Goal: Task Accomplishment & Management: Manage account settings

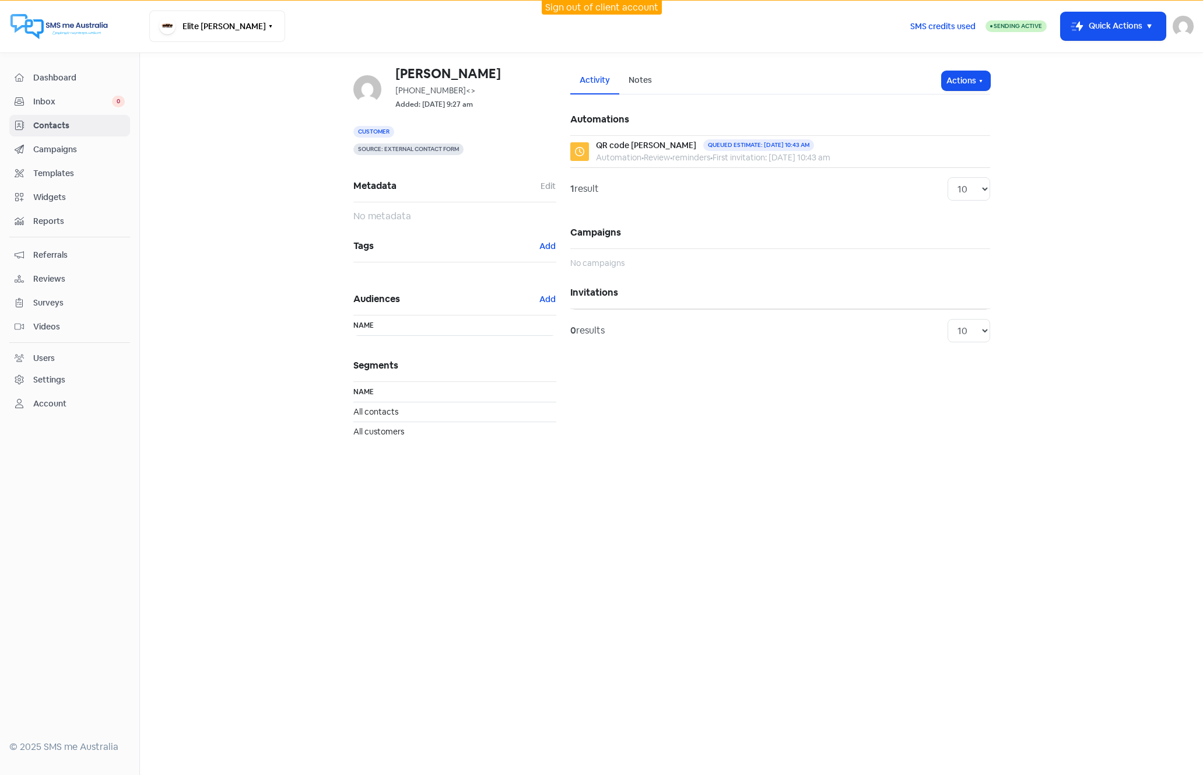
click at [364, 568] on main "Kevin Aquilina +61411418022 <> Added: 1 Sep 2025, 9:27 am Customer Source: Exte…" at bounding box center [671, 414] width 1063 height 722
click at [65, 79] on span "Dashboard" at bounding box center [79, 78] width 92 height 12
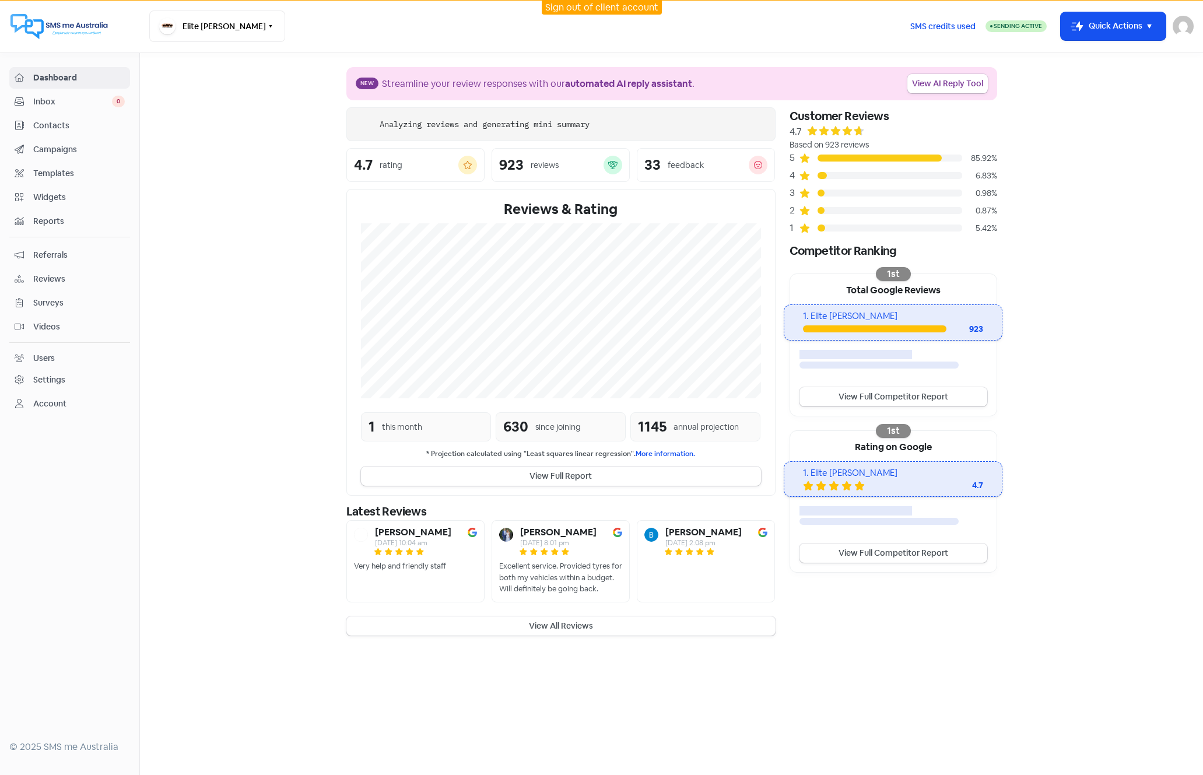
click at [1183, 20] on img at bounding box center [1183, 26] width 21 height 21
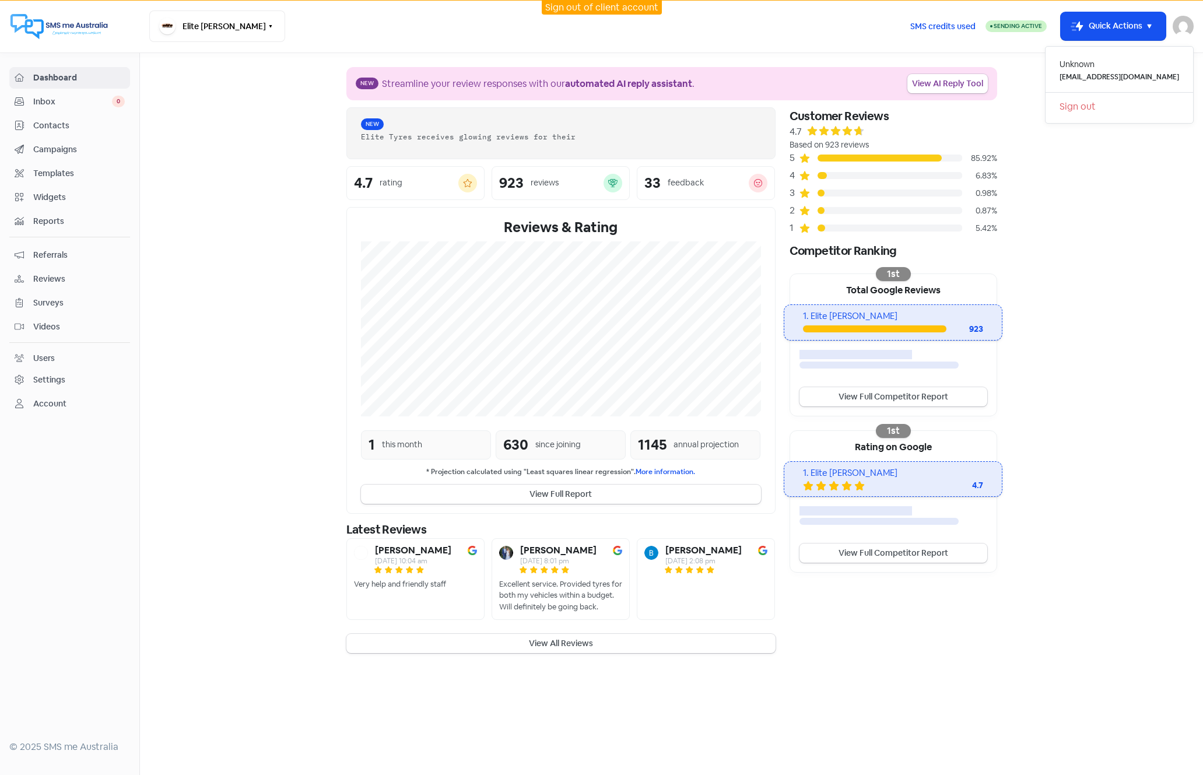
click at [1088, 107] on link "Sign out" at bounding box center [1120, 106] width 148 height 19
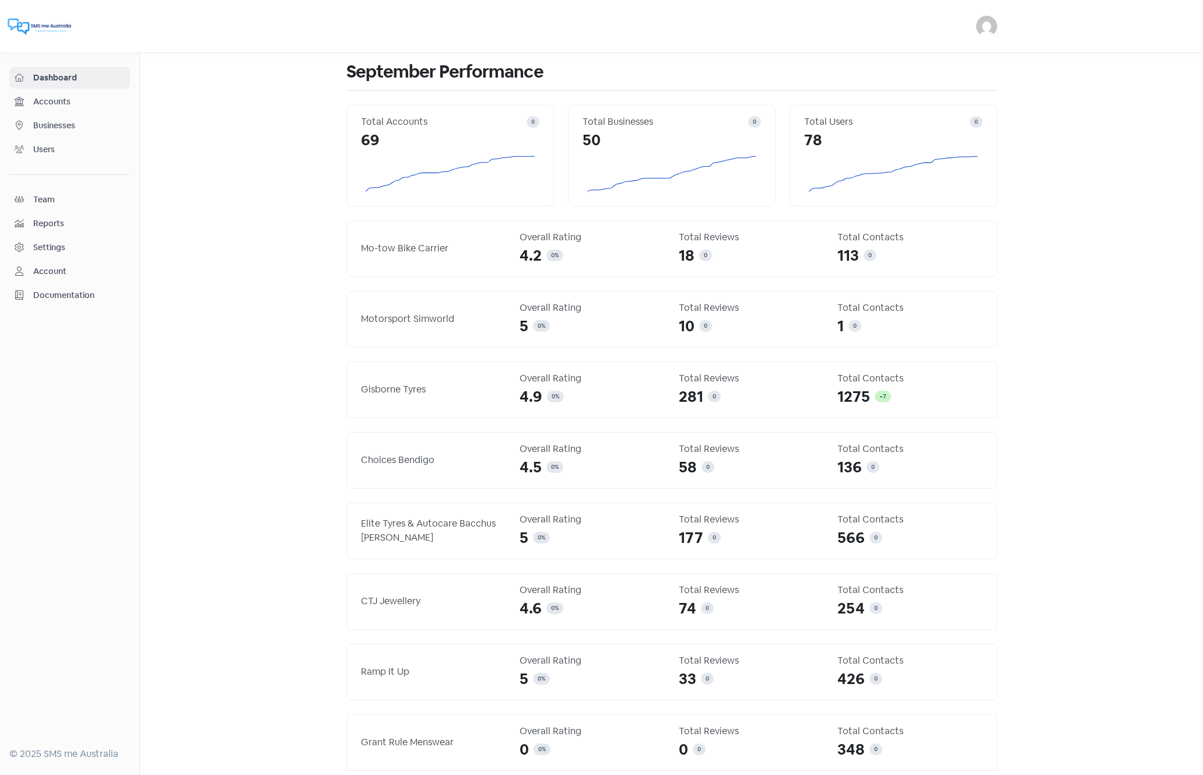
click at [986, 30] on img at bounding box center [986, 26] width 21 height 21
click at [888, 106] on link "Sign out" at bounding box center [894, 106] width 204 height 19
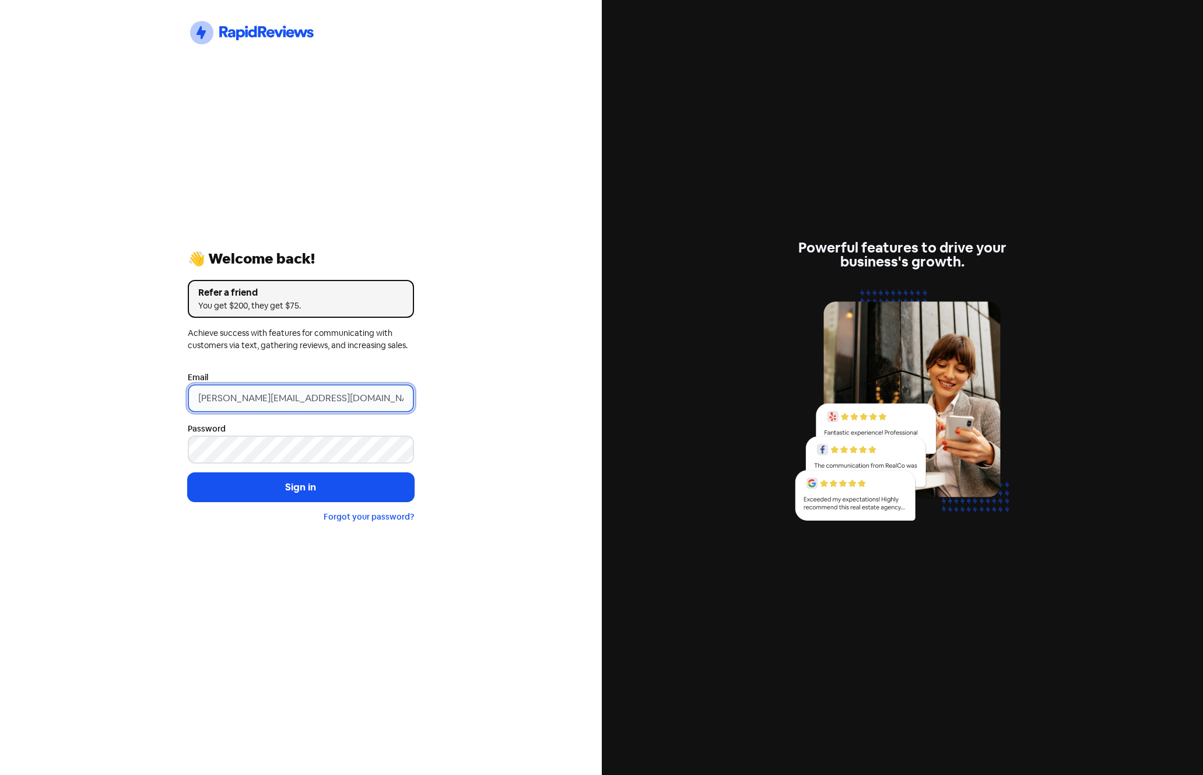
drag, startPoint x: 366, startPoint y: 399, endPoint x: -48, endPoint y: 371, distance: 415.0
click at [0, 371] on html "Icon For Thunder-circle 👋 Welcome back! Refer a friend You get $200, they get $…" at bounding box center [601, 387] width 1203 height 775
type input "support@xmarket.com.au"
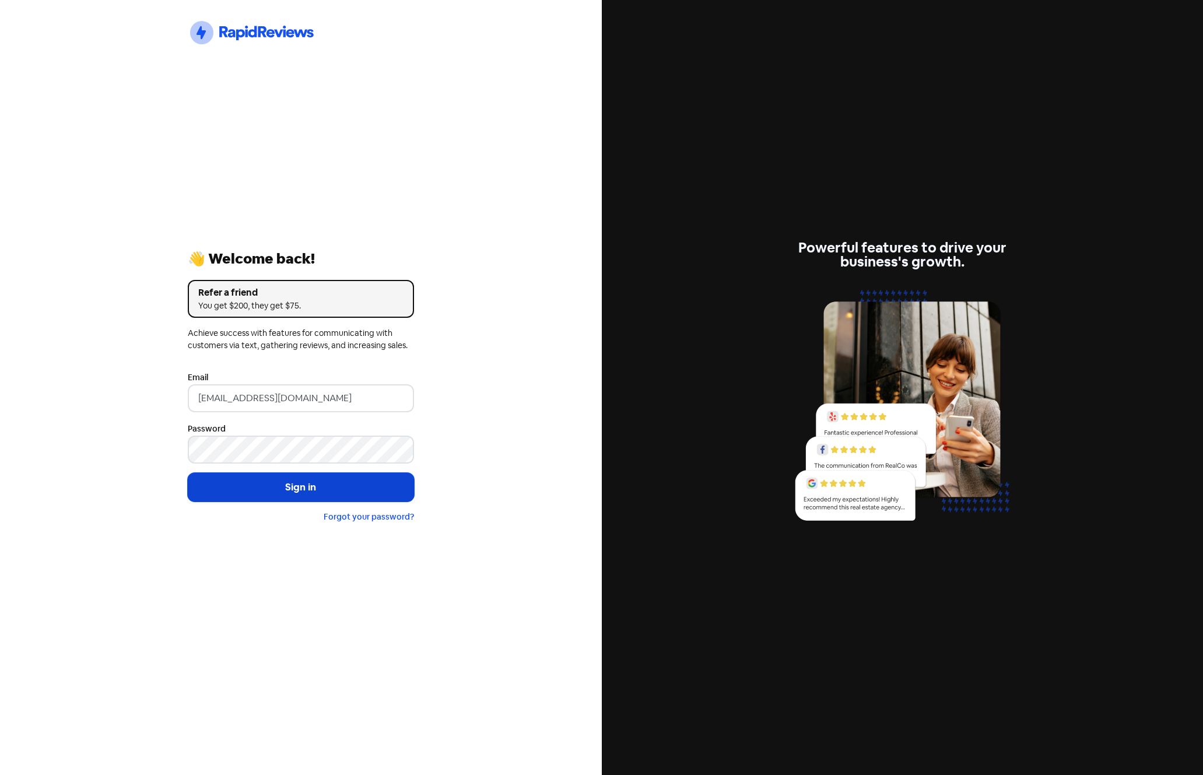
click at [268, 487] on button "Sign in" at bounding box center [301, 487] width 226 height 29
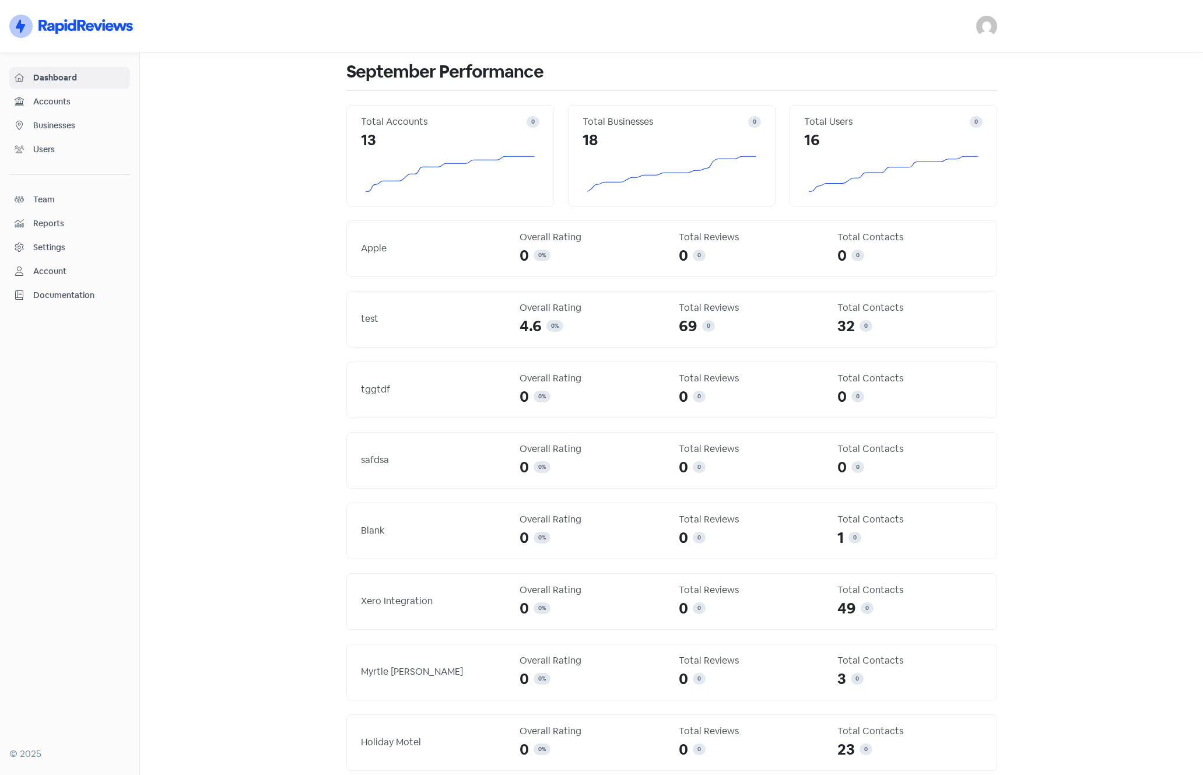
click at [66, 127] on span "Businesses" at bounding box center [79, 126] width 92 height 12
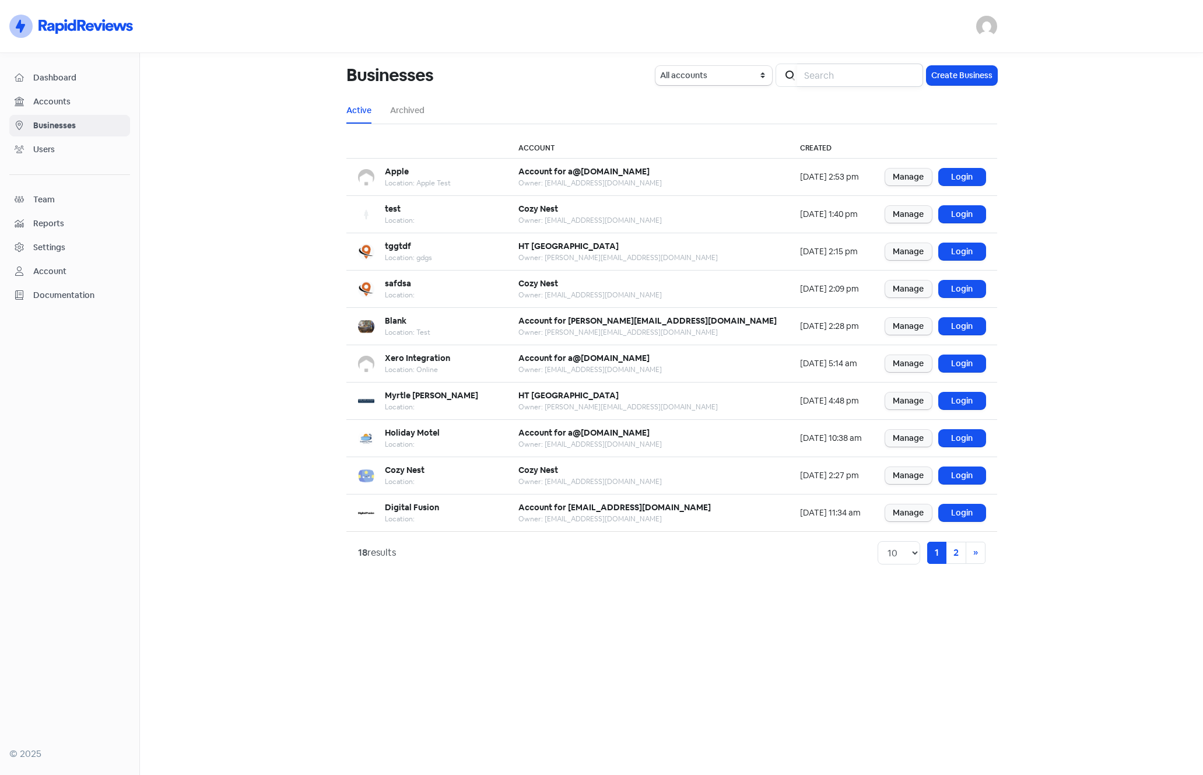
click at [844, 82] on input "search" at bounding box center [860, 75] width 126 height 23
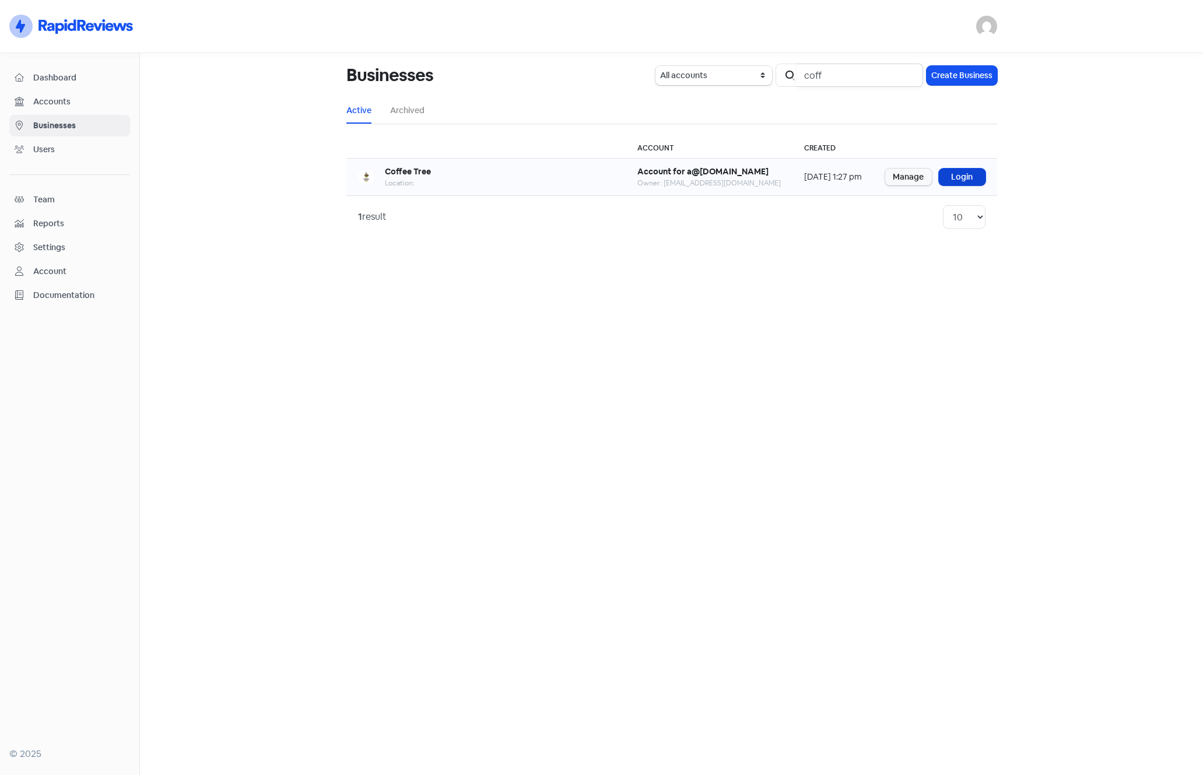
type input "coff"
click at [957, 175] on link "Login" at bounding box center [962, 177] width 47 height 17
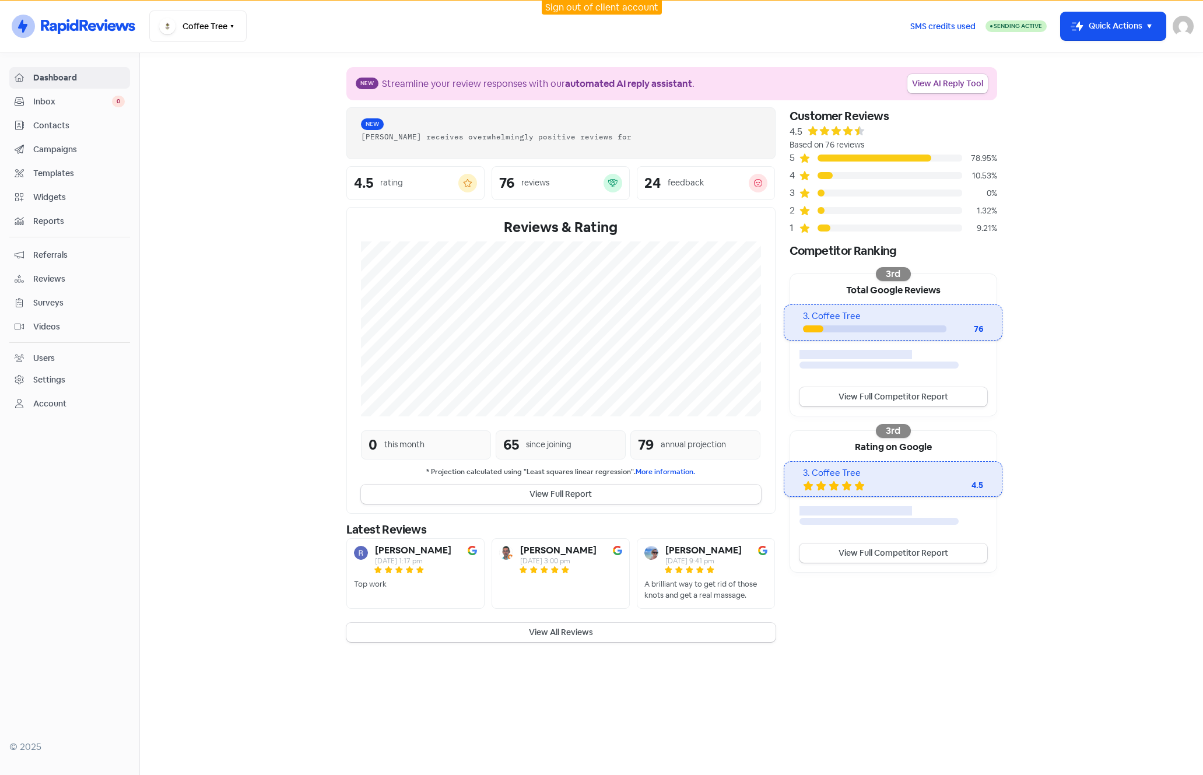
click at [62, 153] on span "Campaigns" at bounding box center [79, 149] width 92 height 12
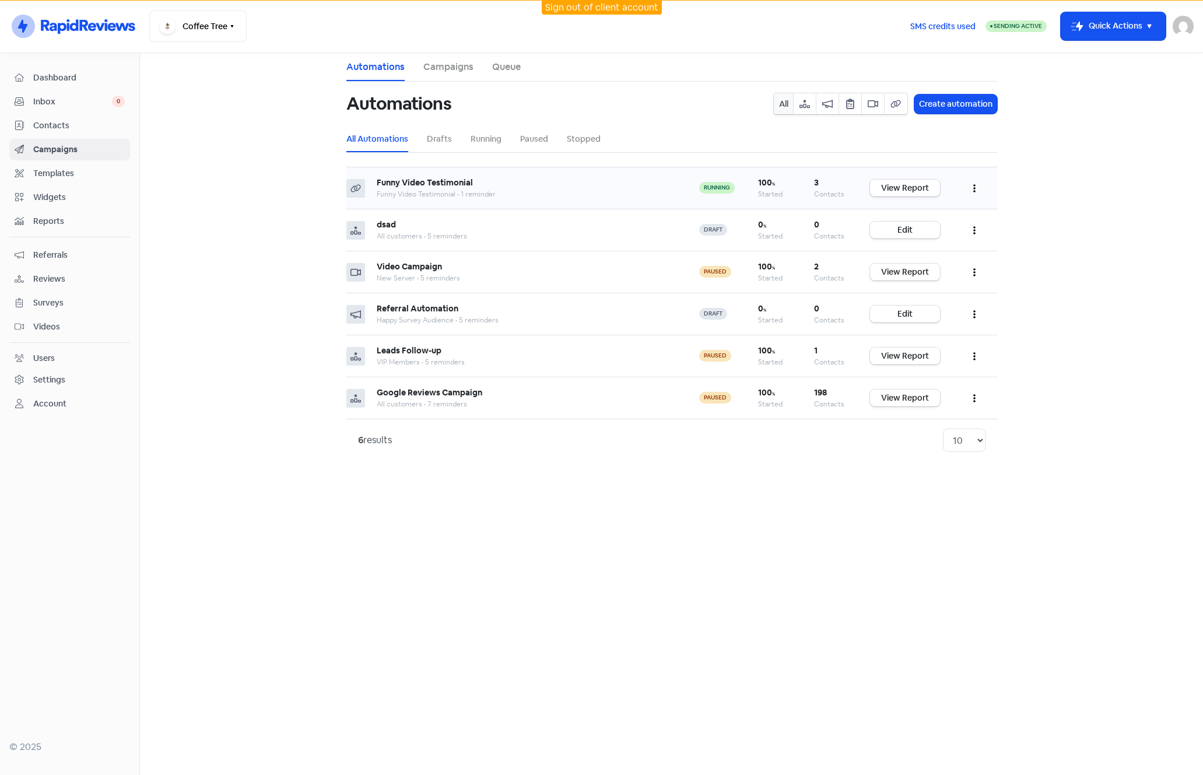
click at [974, 184] on icon "button" at bounding box center [974, 188] width 2 height 9
click at [921, 239] on button "Pause" at bounding box center [939, 240] width 92 height 23
click at [54, 120] on span "Contacts" at bounding box center [79, 126] width 92 height 12
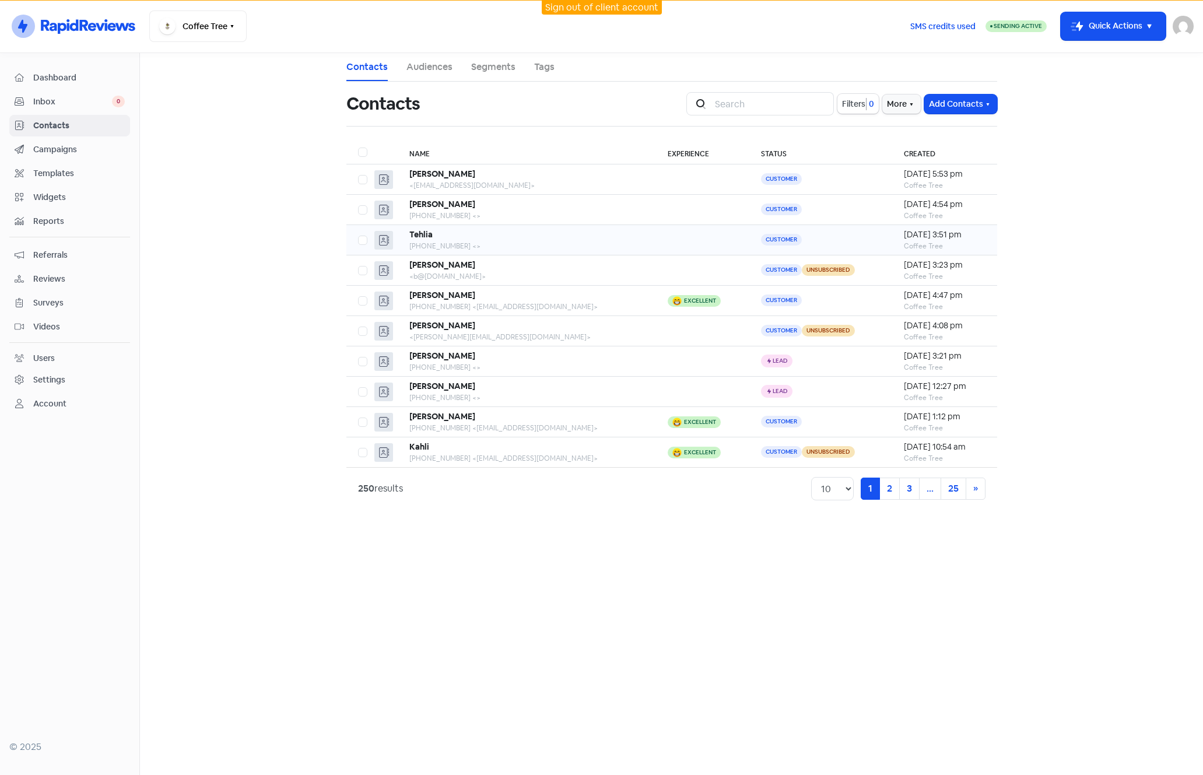
click at [512, 244] on div "[PHONE_NUMBER] <>" at bounding box center [526, 246] width 235 height 10
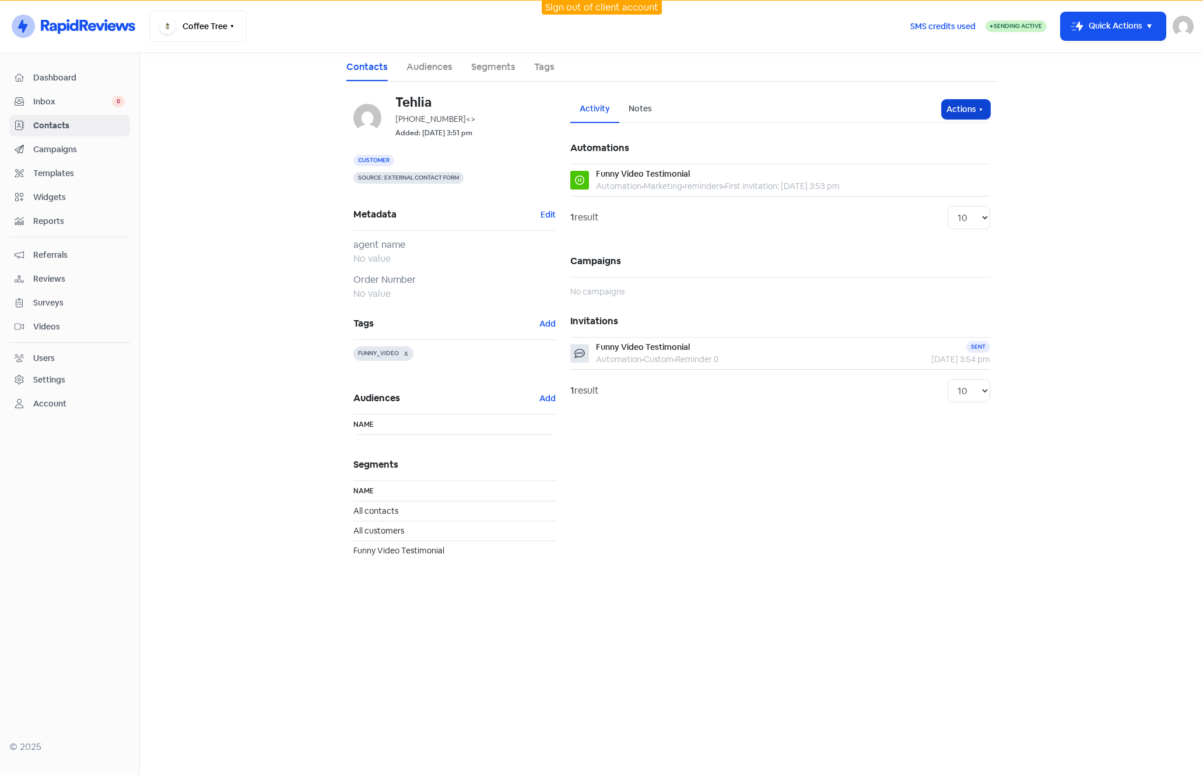
click at [979, 106] on icon "button" at bounding box center [980, 109] width 9 height 9
click at [934, 187] on button "Unsubscribe" at bounding box center [943, 186] width 92 height 23
click at [60, 129] on span "Contacts" at bounding box center [79, 126] width 92 height 12
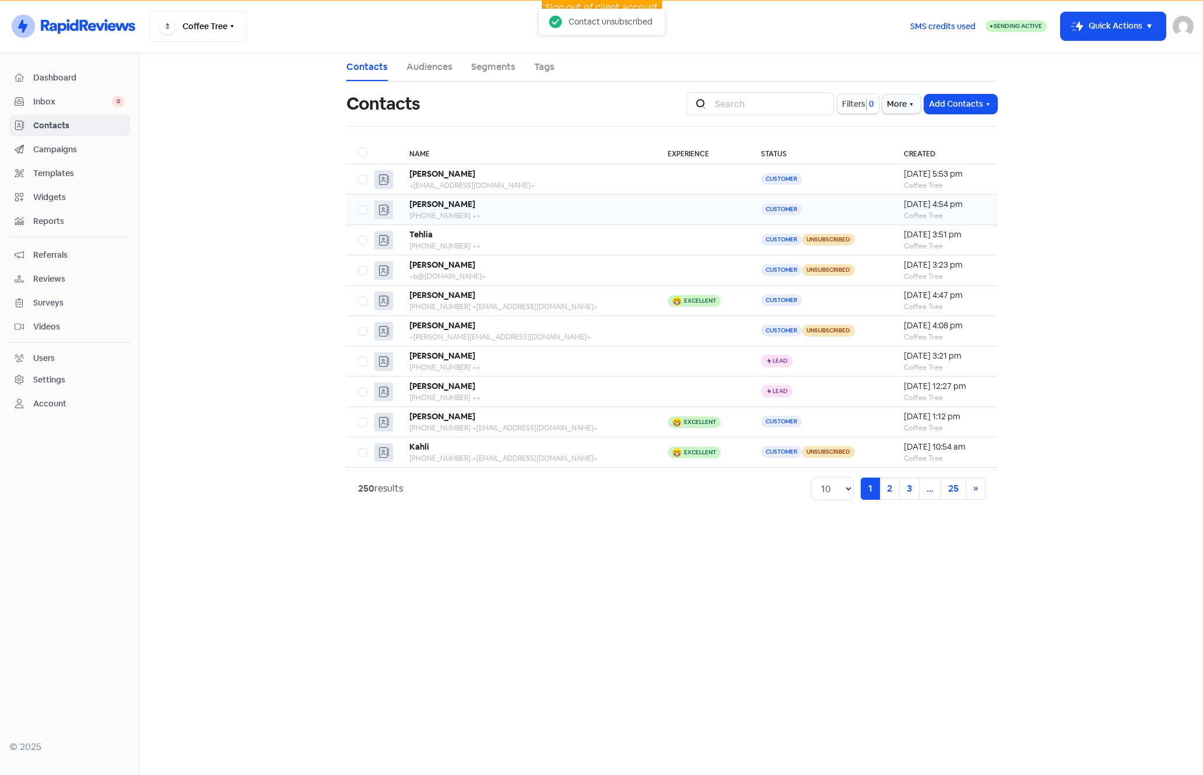
click at [578, 204] on div "[PERSON_NAME]" at bounding box center [526, 204] width 235 height 12
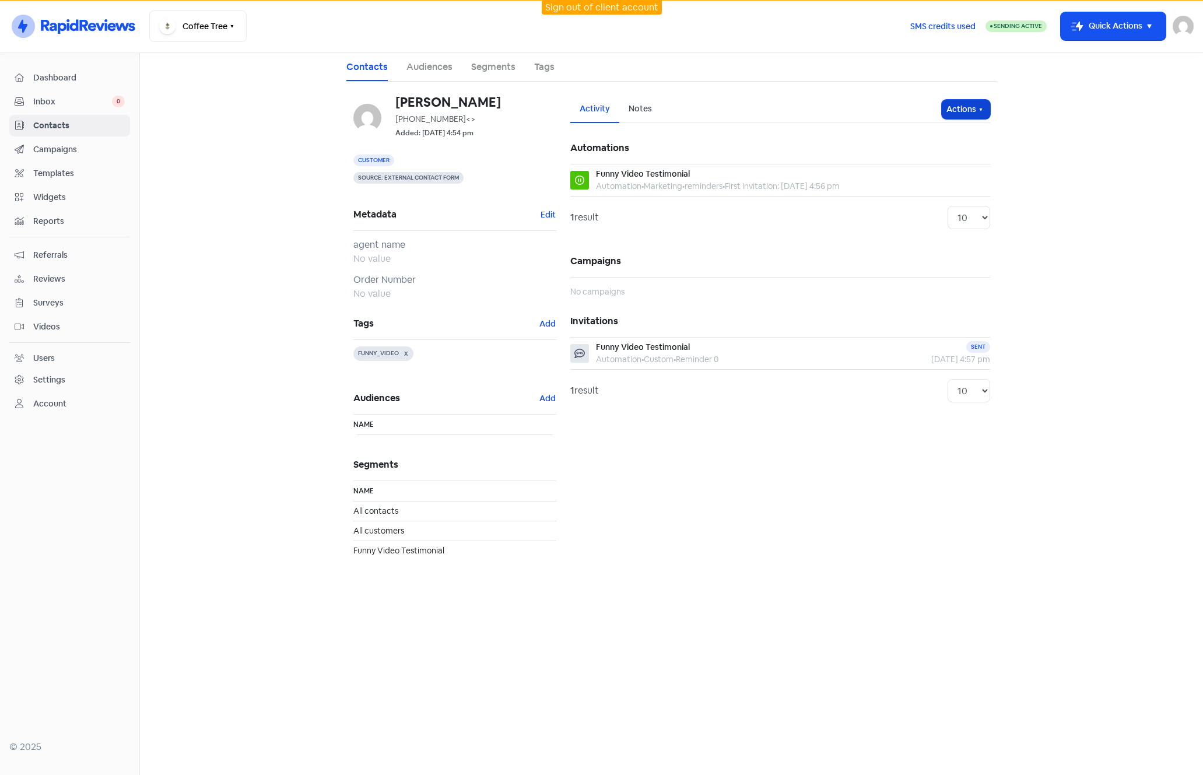
click at [983, 110] on icon "button" at bounding box center [980, 109] width 9 height 9
click at [923, 187] on button "Unsubscribe" at bounding box center [943, 186] width 92 height 23
click at [42, 121] on span "Contacts" at bounding box center [79, 126] width 92 height 12
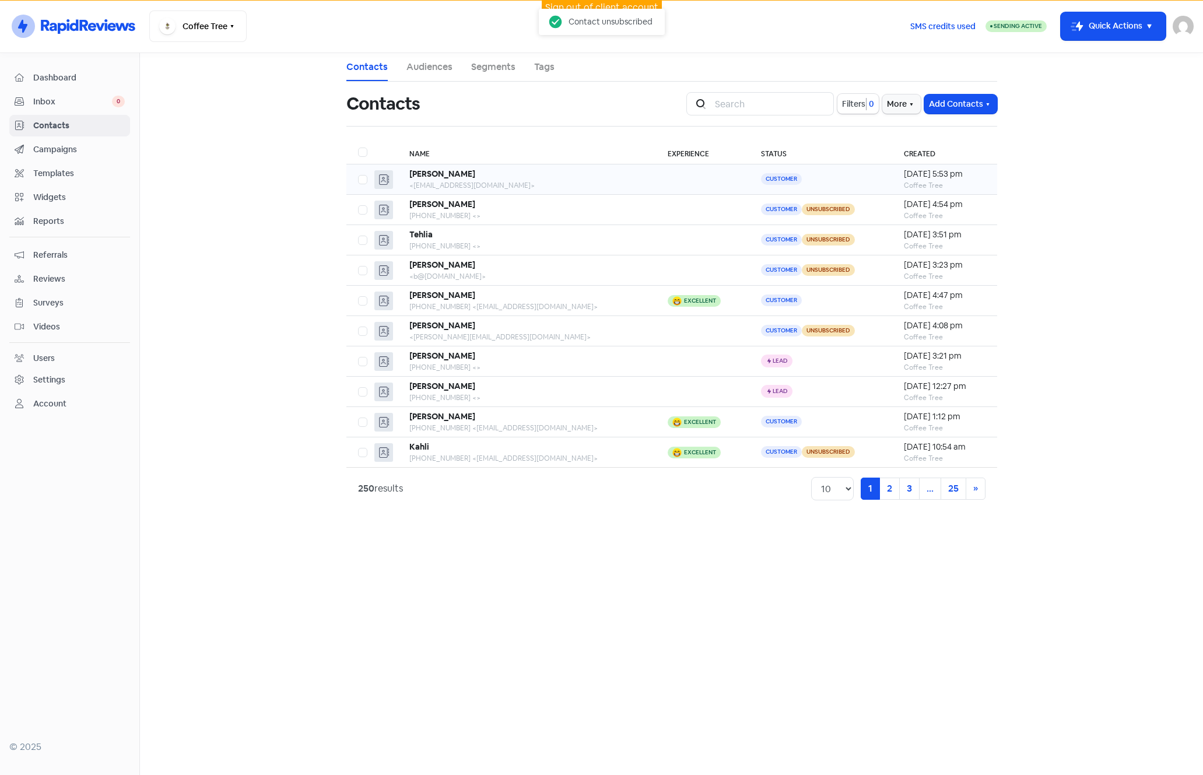
click at [832, 183] on td "Customer" at bounding box center [820, 179] width 143 height 30
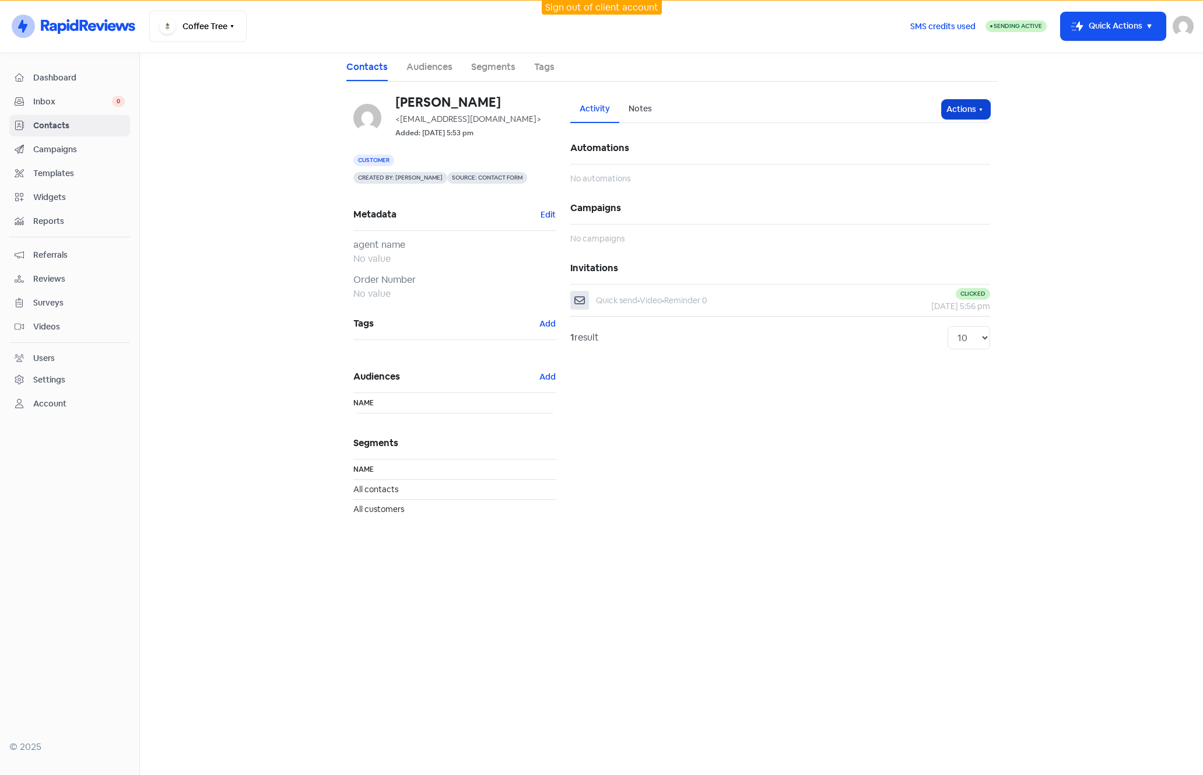
click at [968, 112] on button "Actions" at bounding box center [966, 109] width 48 height 19
click at [920, 186] on button "Unsubscribe" at bounding box center [943, 186] width 92 height 23
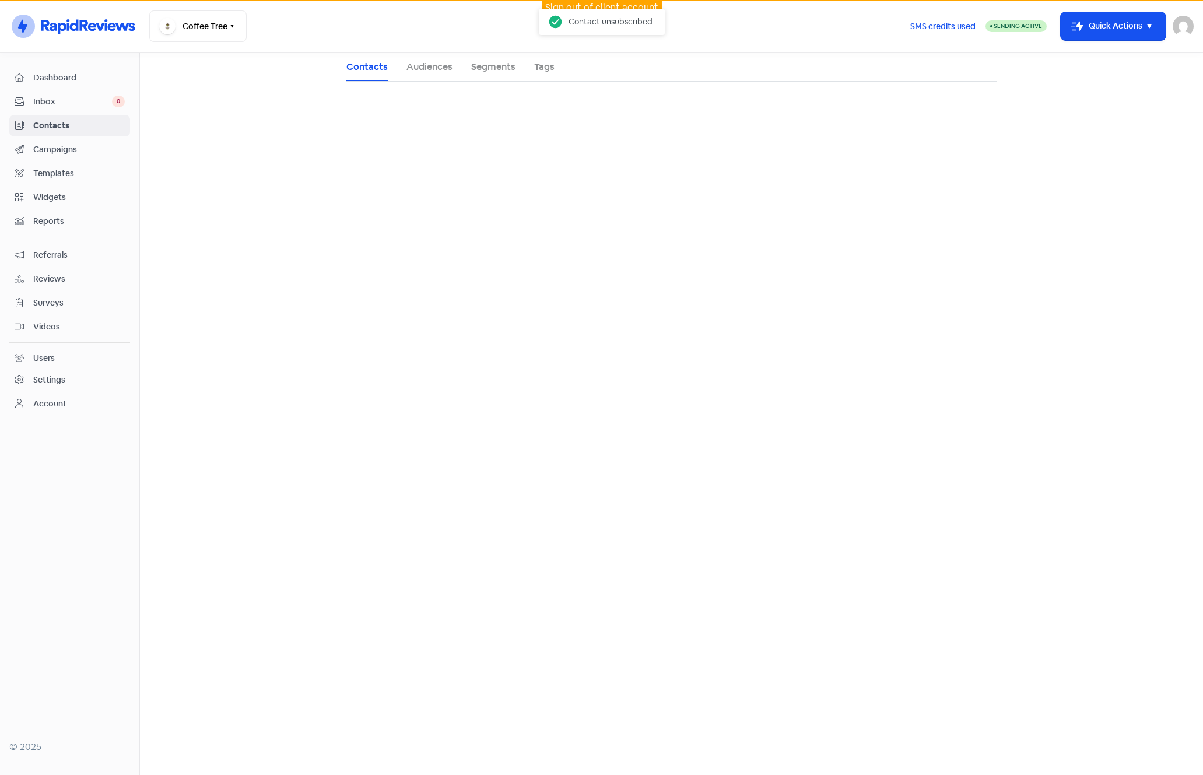
click at [58, 123] on span "Contacts" at bounding box center [79, 126] width 92 height 12
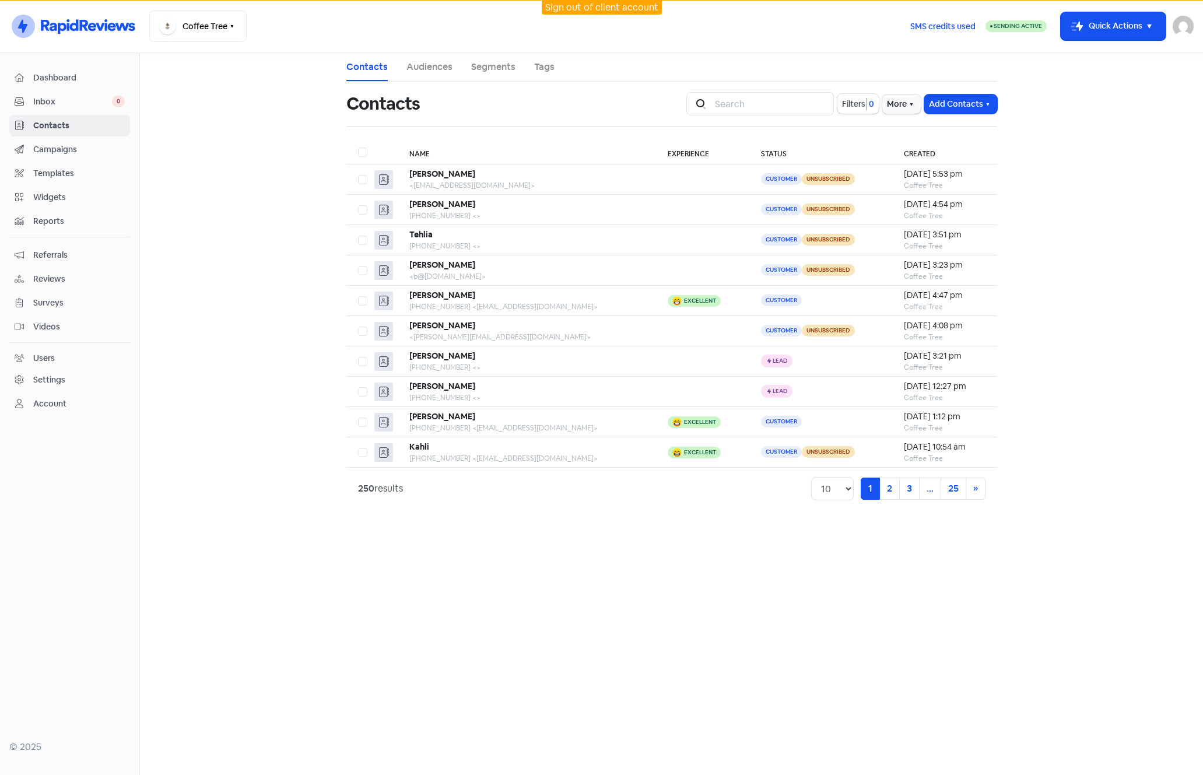
click at [654, 594] on main "Contacts Audiences Segments Tags Contacts Icon For Search Filters 0 More Add Co…" at bounding box center [671, 414] width 1063 height 722
click at [728, 301] on td "Excellent" at bounding box center [702, 301] width 93 height 30
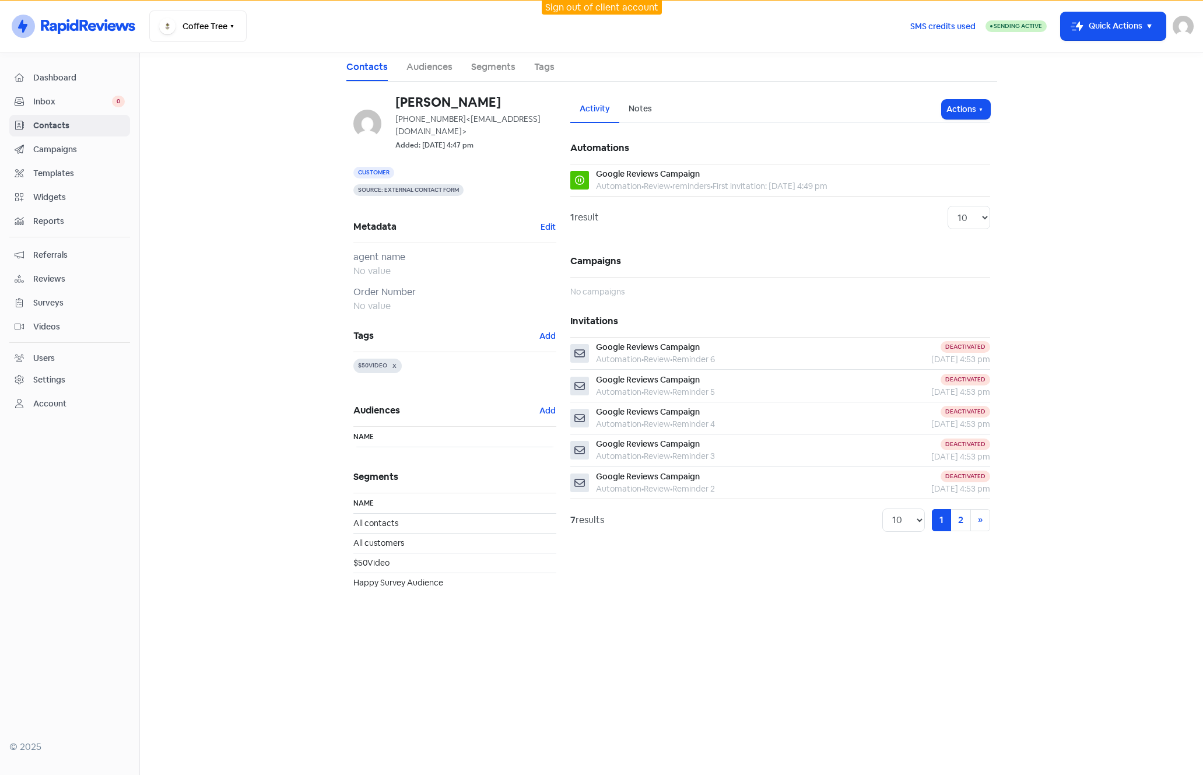
click at [73, 122] on span "Contacts" at bounding box center [79, 126] width 92 height 12
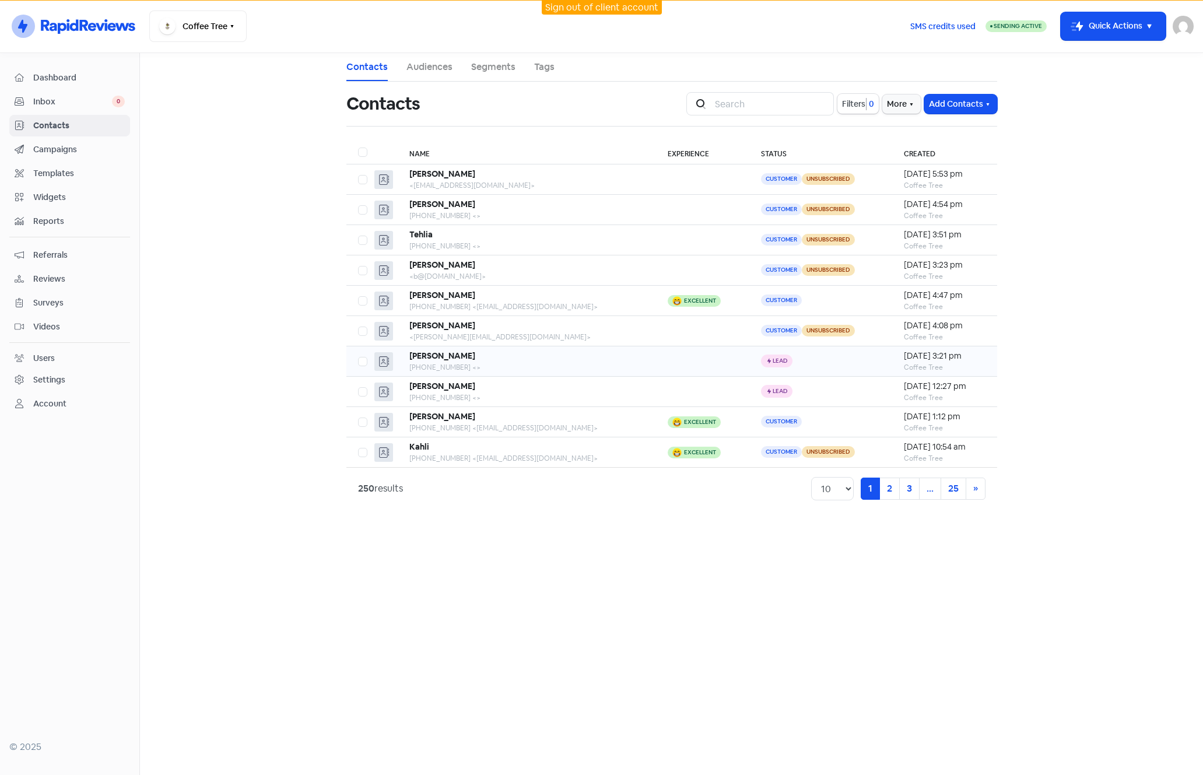
click at [626, 357] on div "[PERSON_NAME]" at bounding box center [526, 356] width 235 height 12
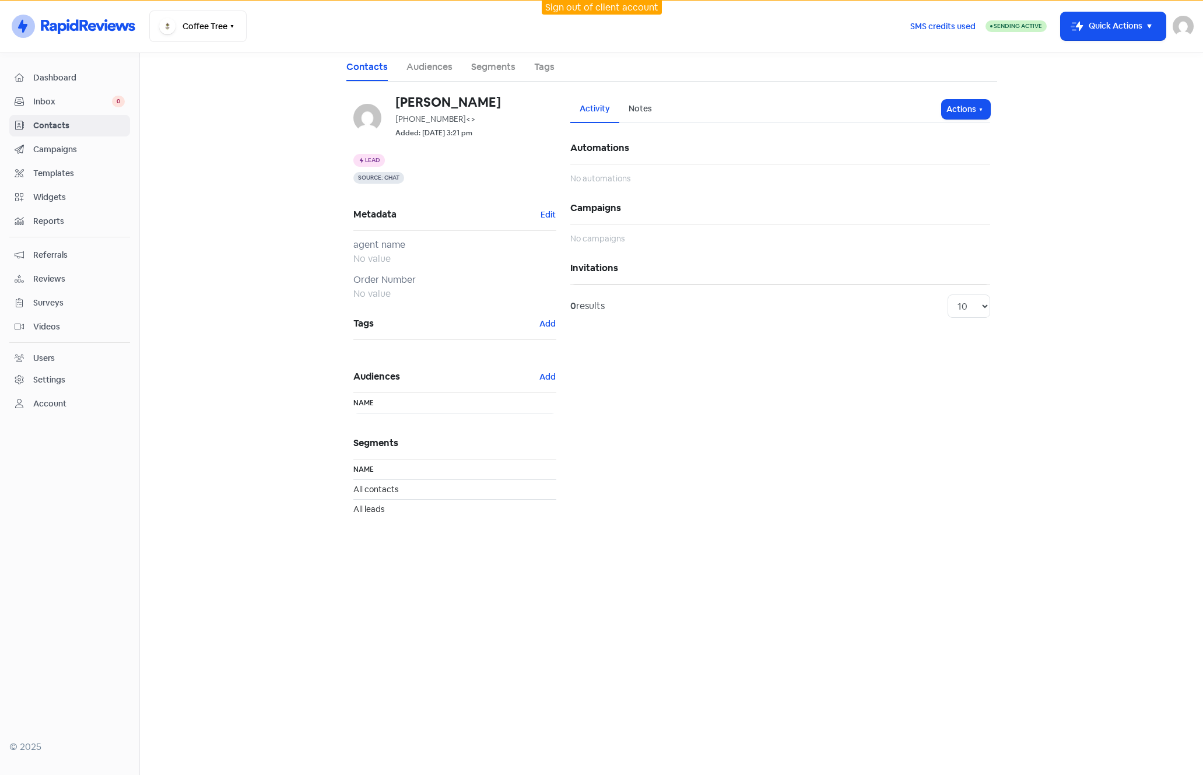
click at [40, 147] on span "Campaigns" at bounding box center [79, 149] width 92 height 12
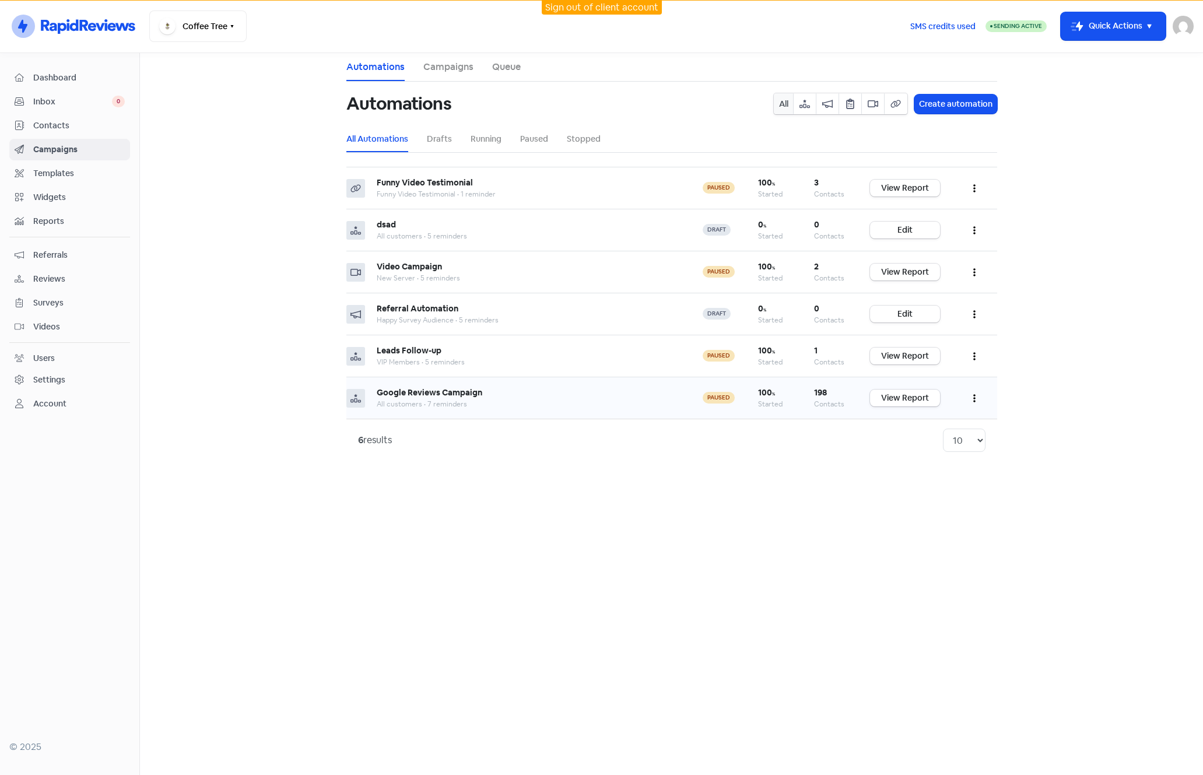
click at [970, 398] on button "button" at bounding box center [974, 397] width 22 height 27
click at [922, 453] on button "Resume" at bounding box center [939, 450] width 92 height 23
click at [169, 183] on main "Automations Campaigns Queue Automations All Create automation All Automations D…" at bounding box center [671, 414] width 1063 height 722
click at [60, 122] on span "Contacts" at bounding box center [79, 126] width 92 height 12
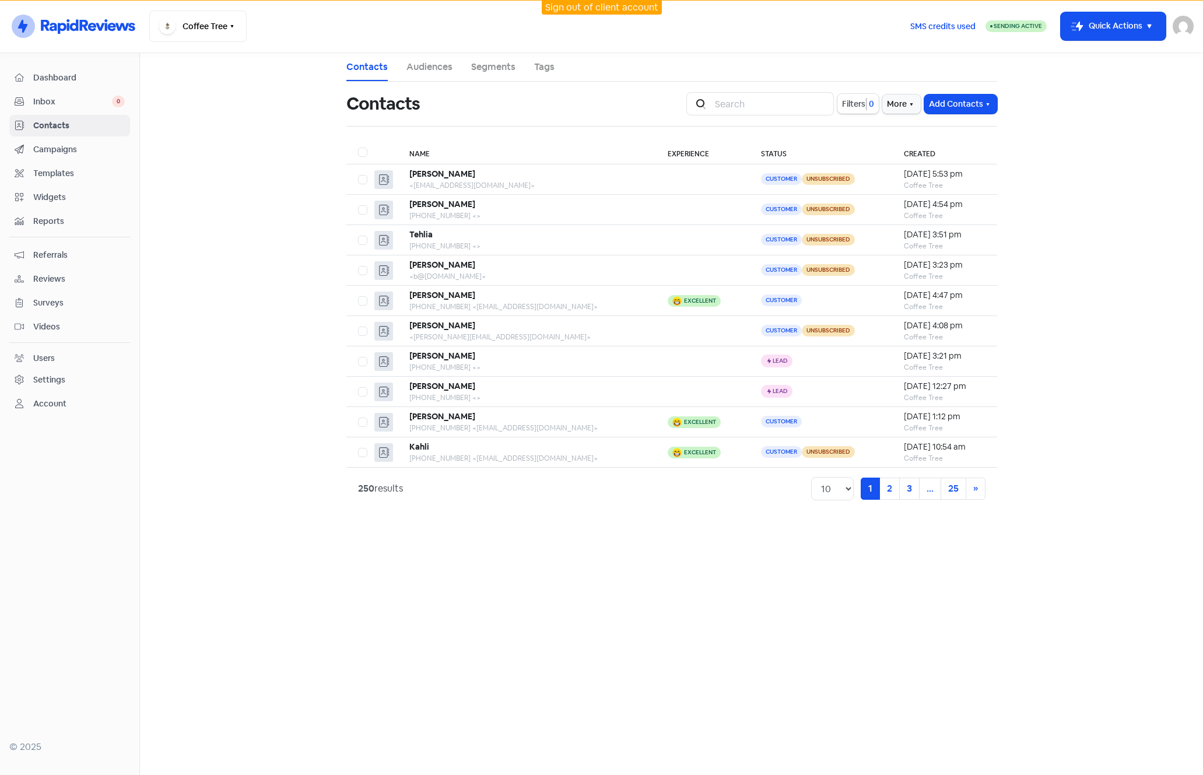
click at [237, 233] on main "Contacts Audiences Segments Tags Contacts Icon For Search Filters 0 More Add Co…" at bounding box center [671, 414] width 1063 height 722
click at [50, 157] on link "Campaigns" at bounding box center [69, 150] width 121 height 22
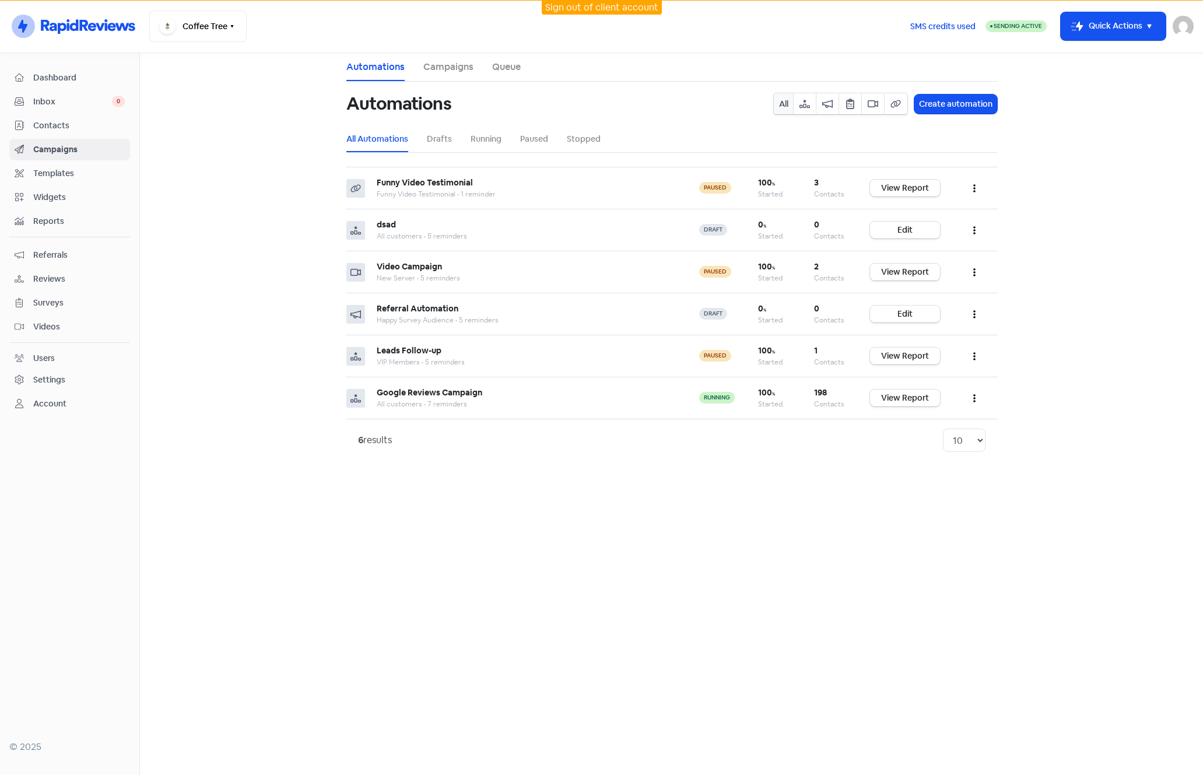
click at [47, 121] on span "Contacts" at bounding box center [79, 126] width 92 height 12
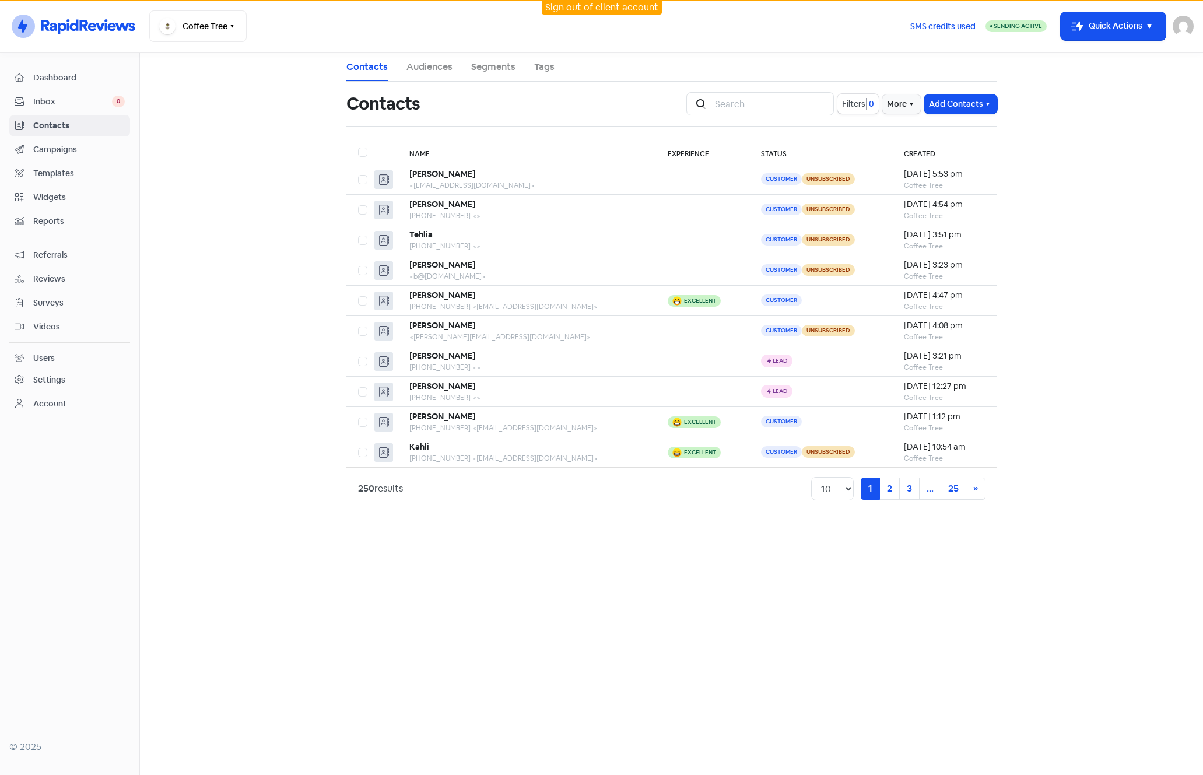
click at [486, 66] on link "Segments" at bounding box center [493, 67] width 44 height 14
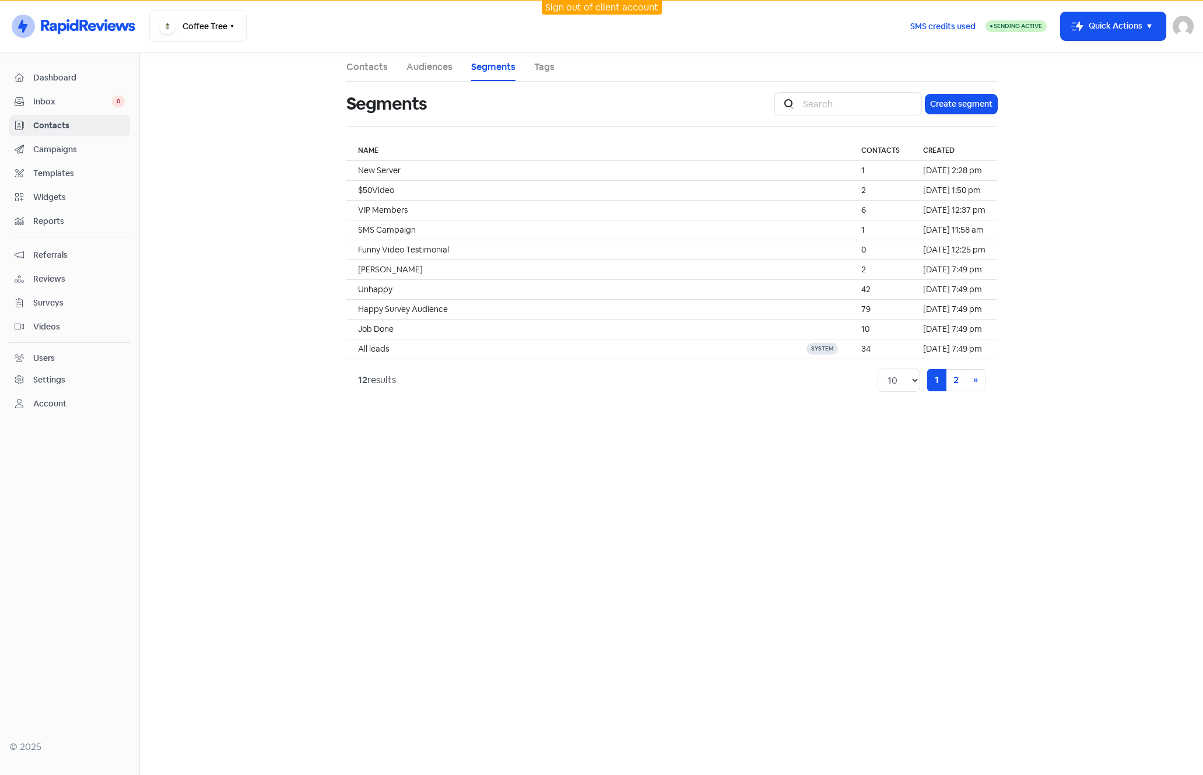
click at [433, 64] on link "Audiences" at bounding box center [429, 67] width 46 height 14
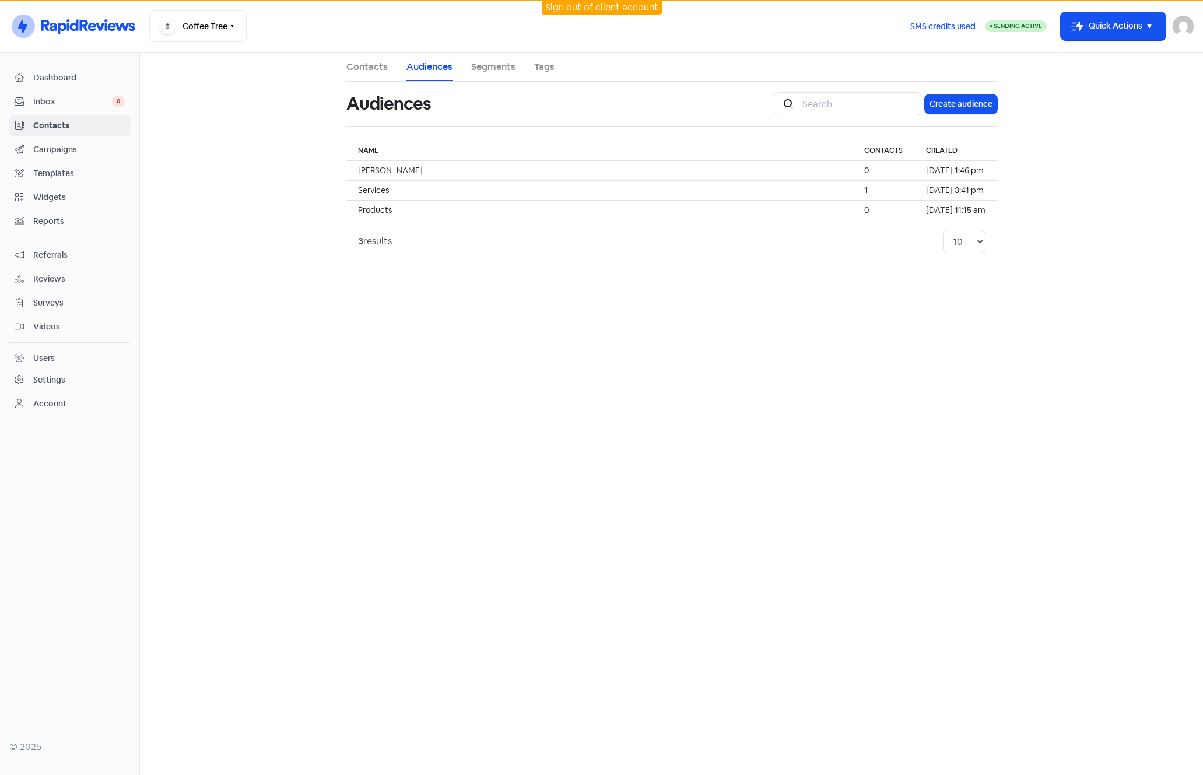
click at [43, 152] on span "Campaigns" at bounding box center [79, 149] width 92 height 12
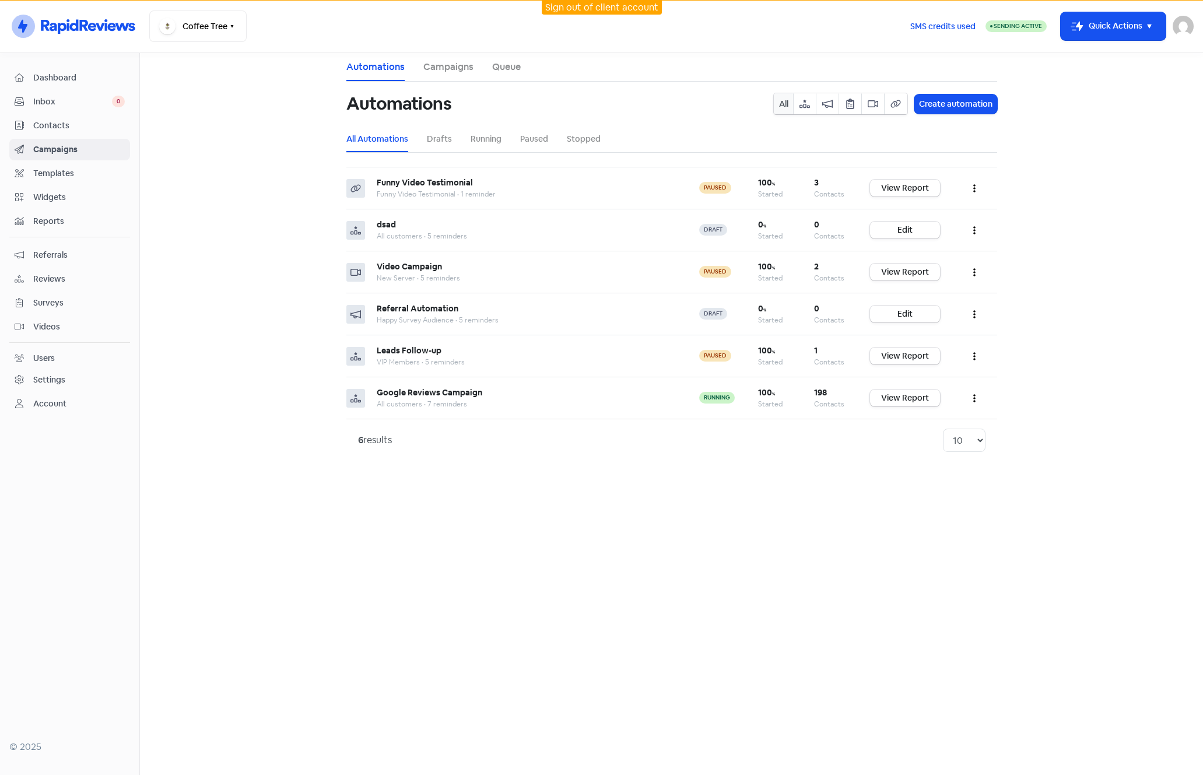
click at [444, 68] on link "Campaigns" at bounding box center [448, 67] width 50 height 14
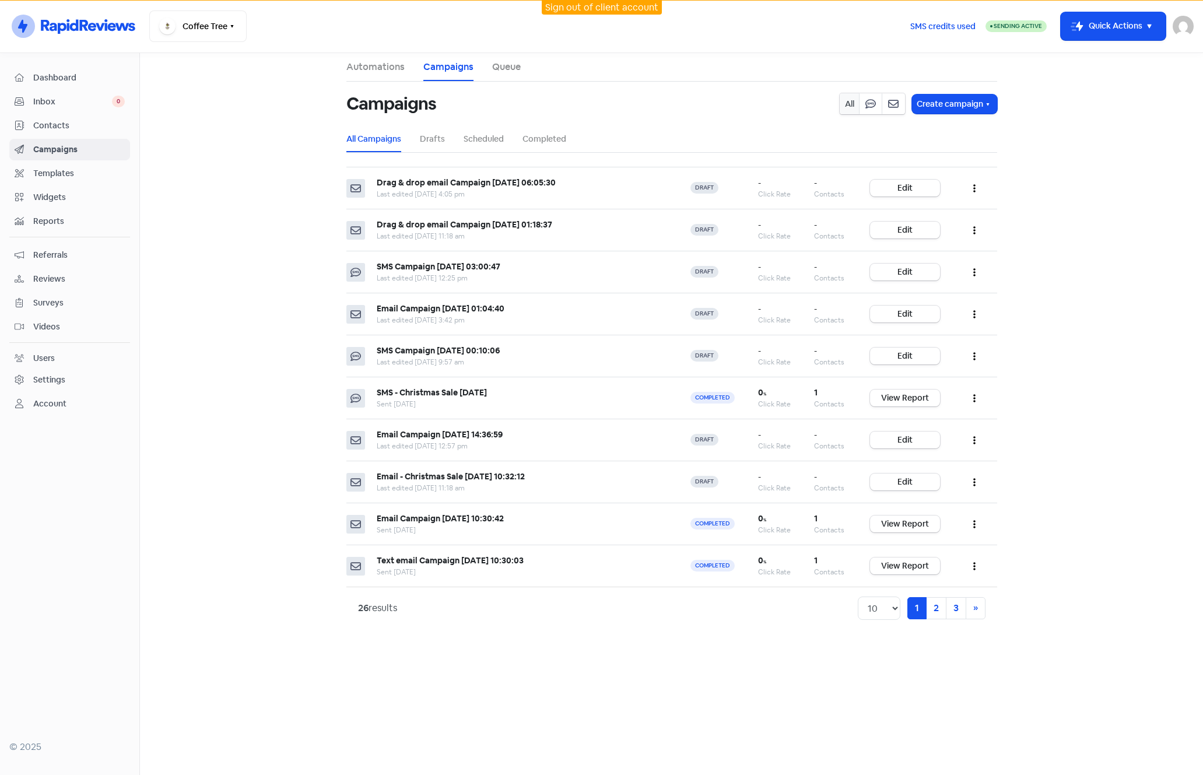
click at [47, 278] on span "Reviews" at bounding box center [79, 279] width 92 height 12
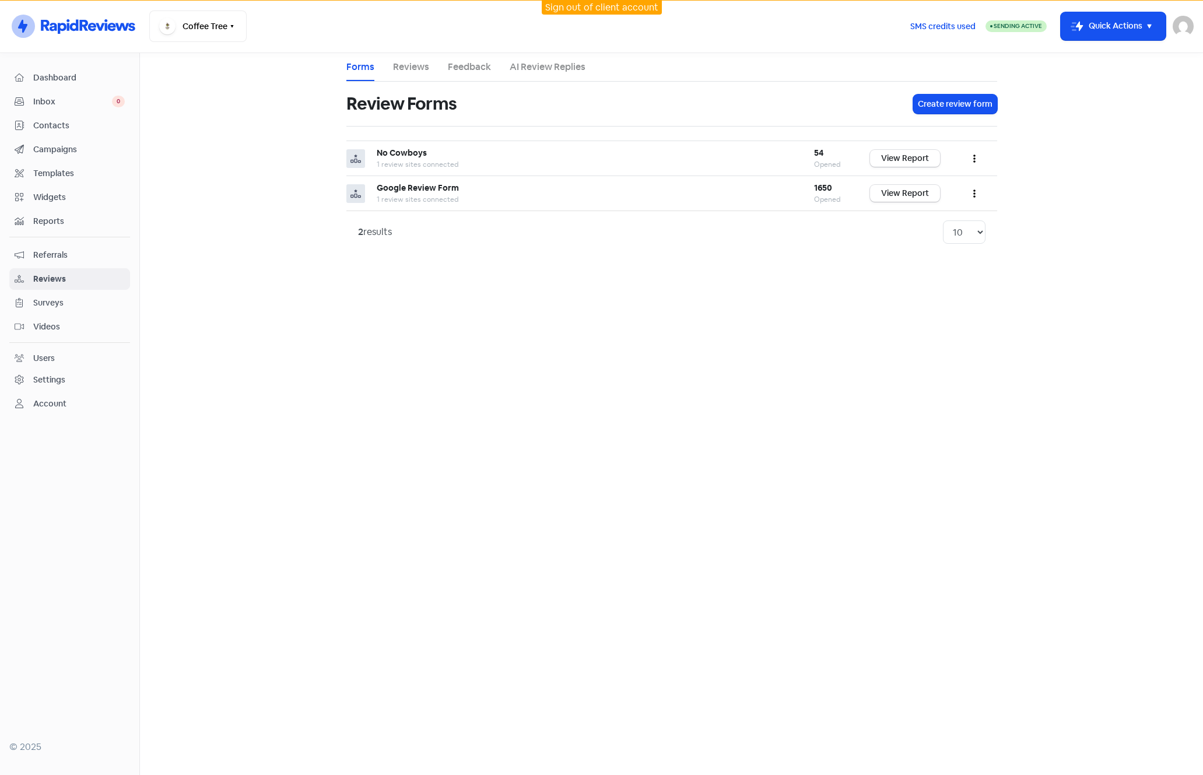
click at [59, 77] on span "Dashboard" at bounding box center [79, 78] width 92 height 12
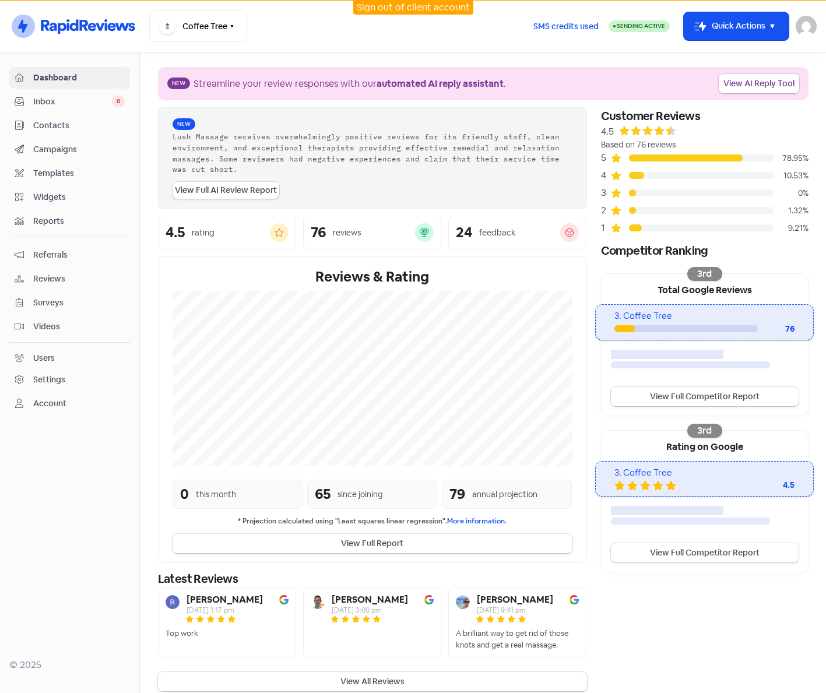
click at [430, 59] on section "New Streamline your review responses with our automated AI reply assistant . Vi…" at bounding box center [483, 379] width 686 height 653
click at [68, 144] on span "Campaigns" at bounding box center [79, 149] width 92 height 12
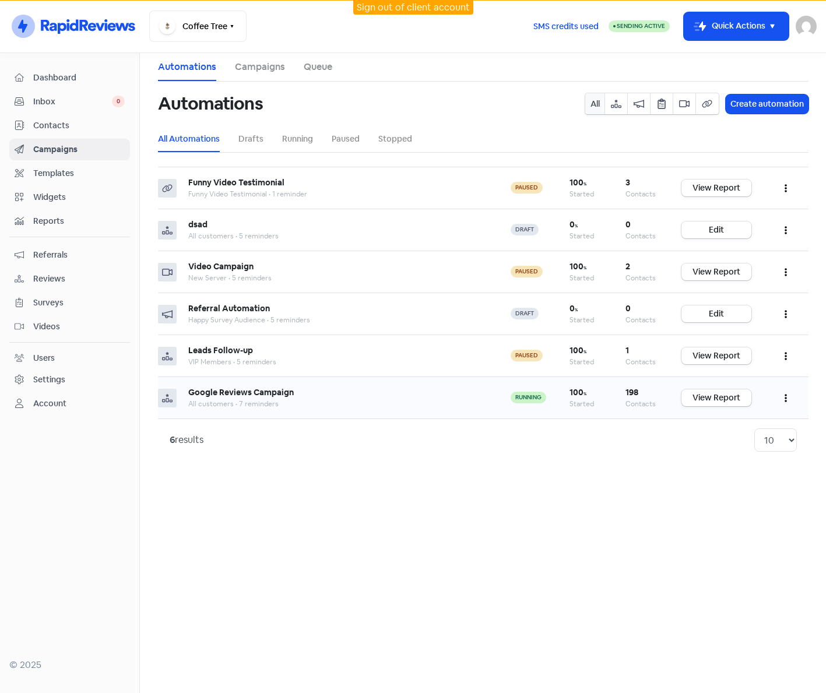
click at [788, 400] on button "button" at bounding box center [786, 397] width 22 height 27
click at [737, 427] on button "Edit" at bounding box center [750, 427] width 92 height 23
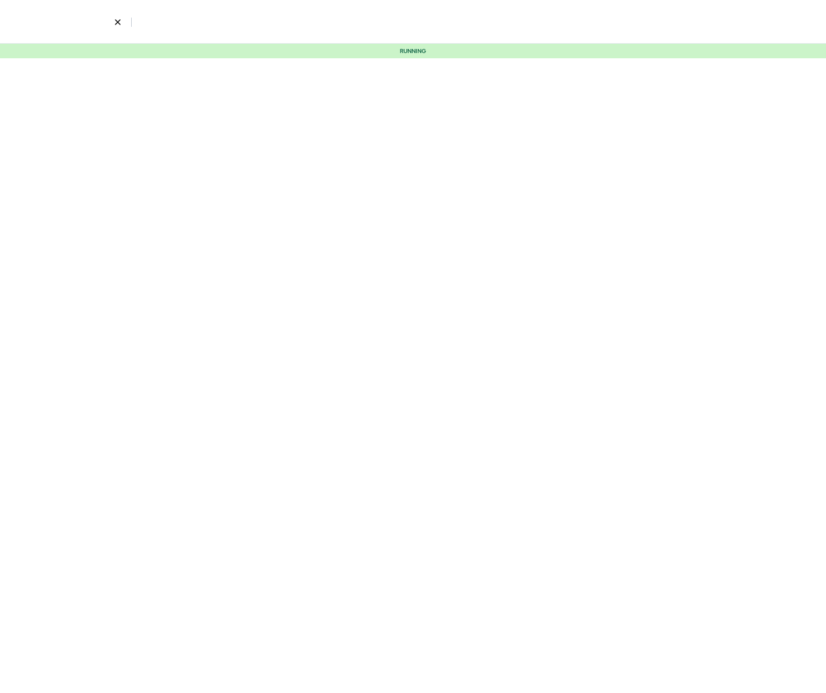
select select "959"
select select "3"
select select "9"
select select "10"
select select "11"
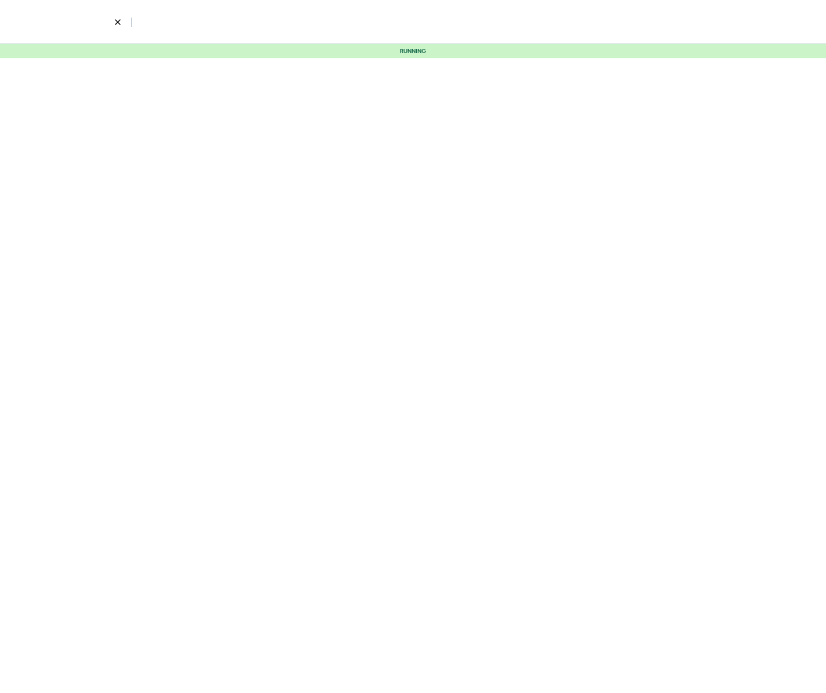
select select "12"
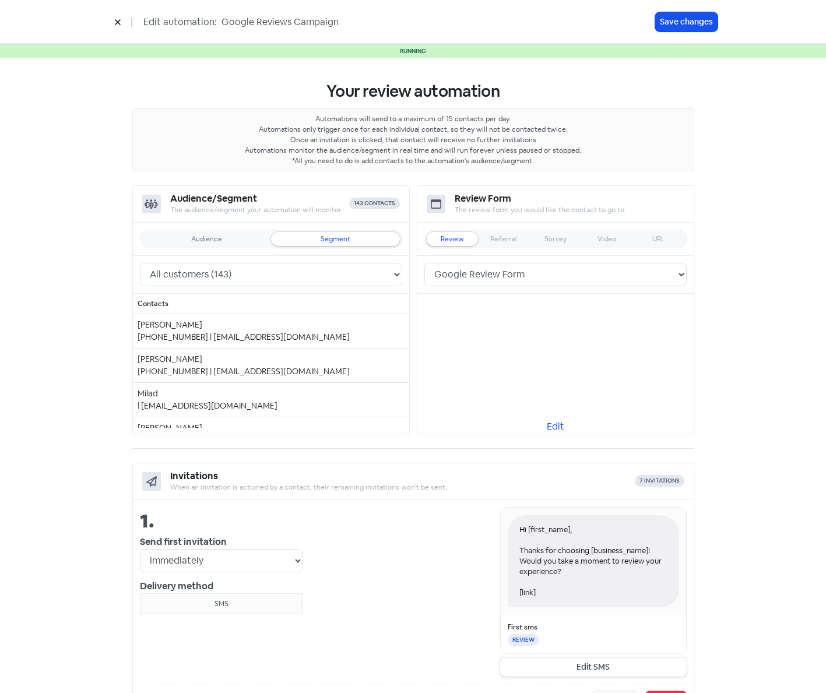
click at [122, 18] on button at bounding box center [117, 22] width 17 height 20
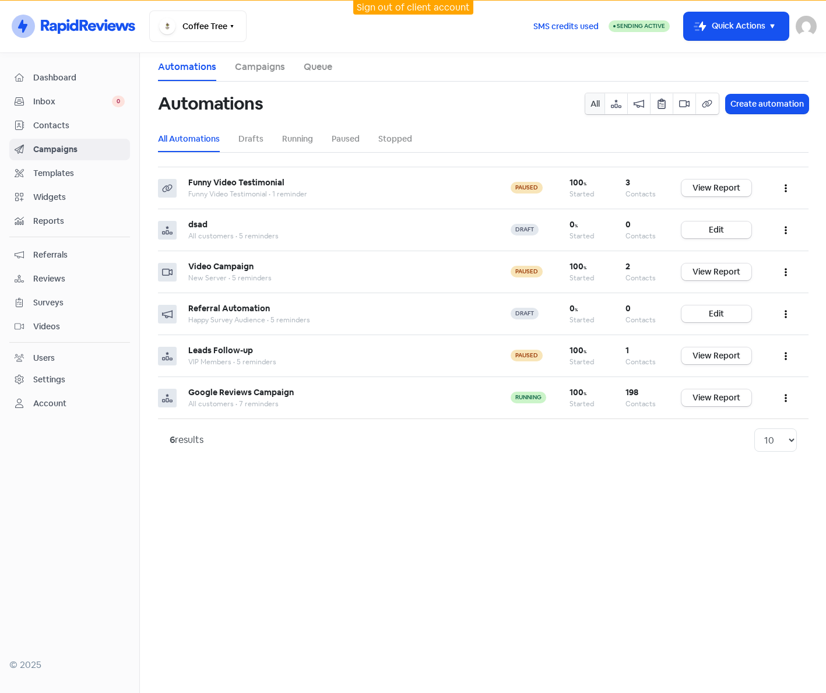
click at [68, 120] on span "Contacts" at bounding box center [79, 126] width 92 height 12
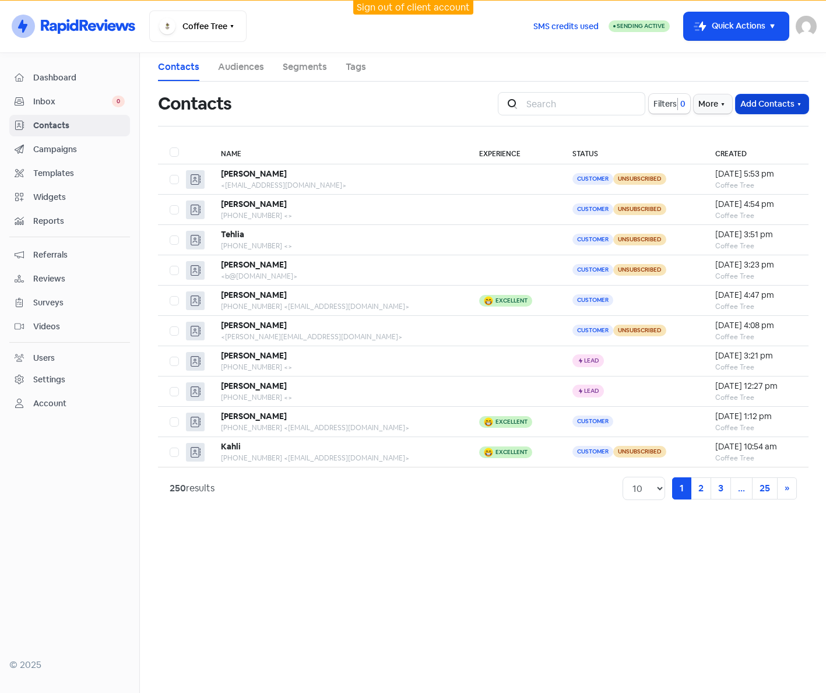
click at [784, 106] on button "Add Contacts" at bounding box center [772, 103] width 73 height 19
click at [742, 153] on button "Import contacts" at bounding box center [758, 152] width 99 height 23
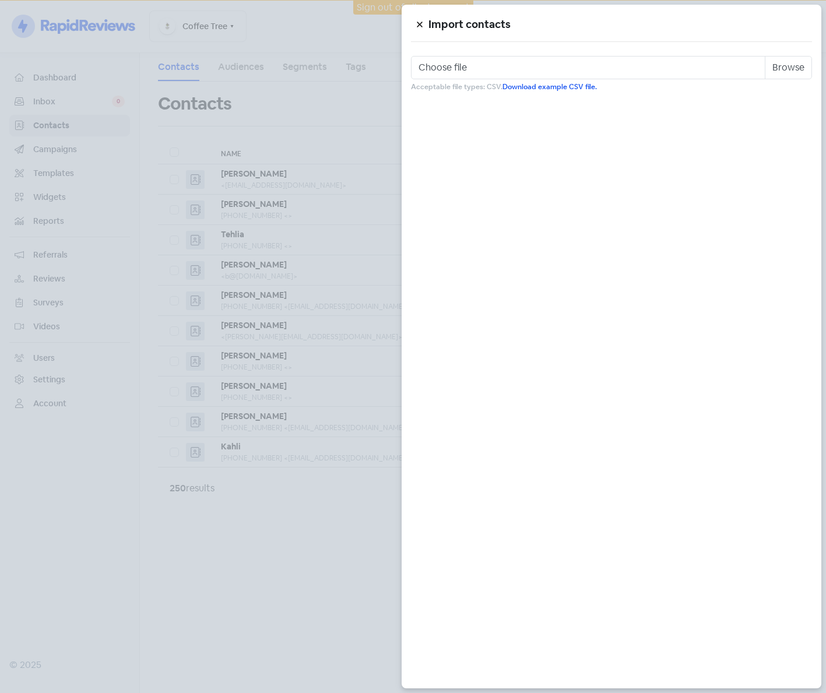
click at [419, 23] on icon at bounding box center [419, 24] width 7 height 7
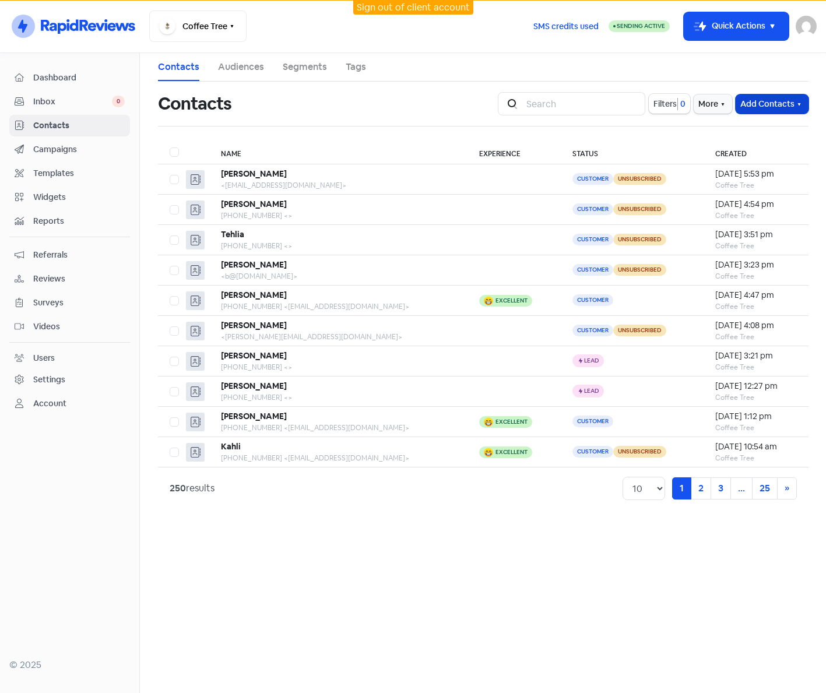
click at [760, 108] on button "Add Contacts" at bounding box center [772, 103] width 73 height 19
click at [757, 129] on button "Add a contact" at bounding box center [758, 129] width 99 height 23
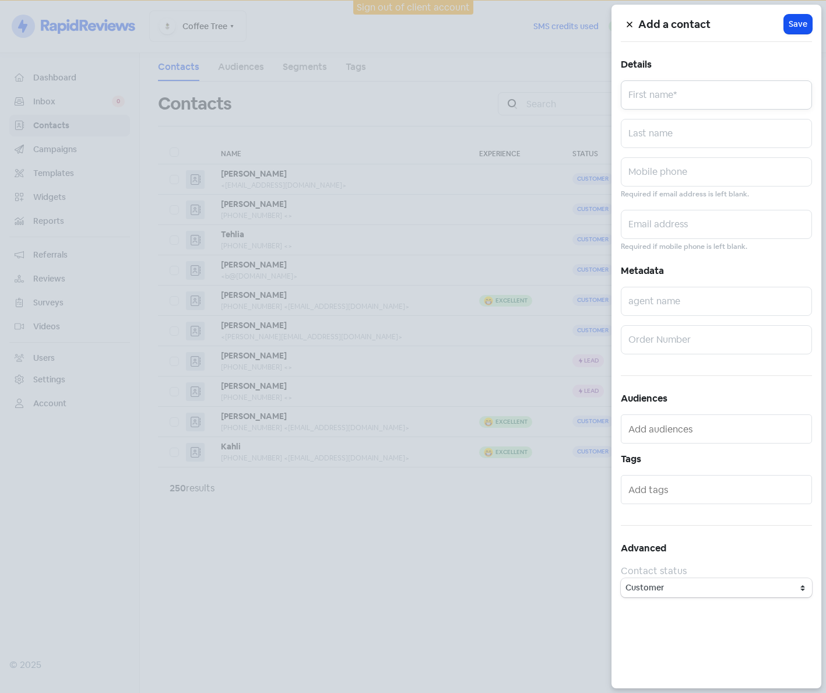
click at [697, 85] on input "text" at bounding box center [716, 94] width 191 height 29
click at [682, 178] on input "text" at bounding box center [716, 171] width 191 height 29
click at [469, 50] on div at bounding box center [413, 346] width 826 height 693
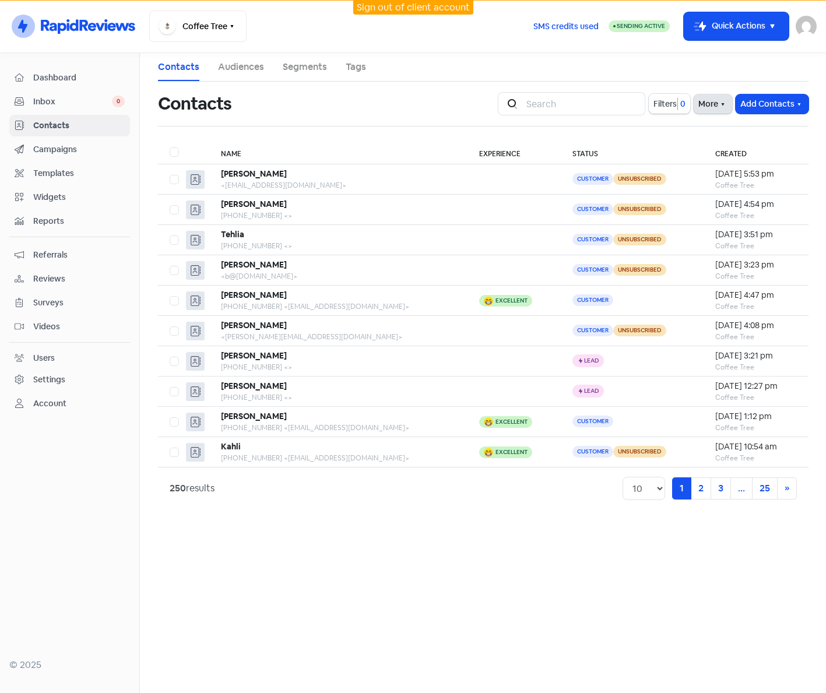
click at [711, 110] on button "More" at bounding box center [713, 103] width 38 height 19
click at [673, 134] on link "External Contact Forms" at bounding box center [676, 129] width 117 height 23
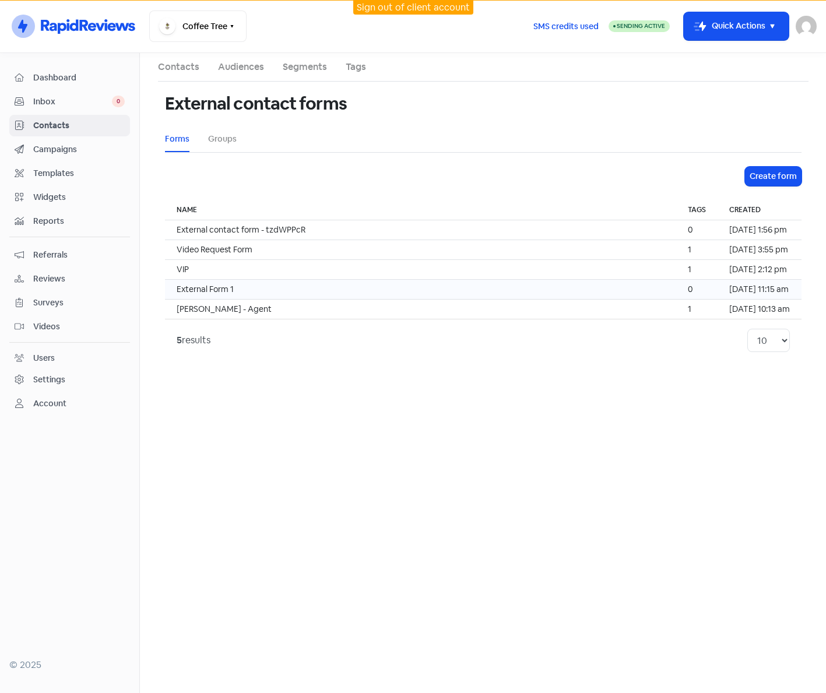
click at [240, 290] on td "External Form 1" at bounding box center [420, 290] width 511 height 20
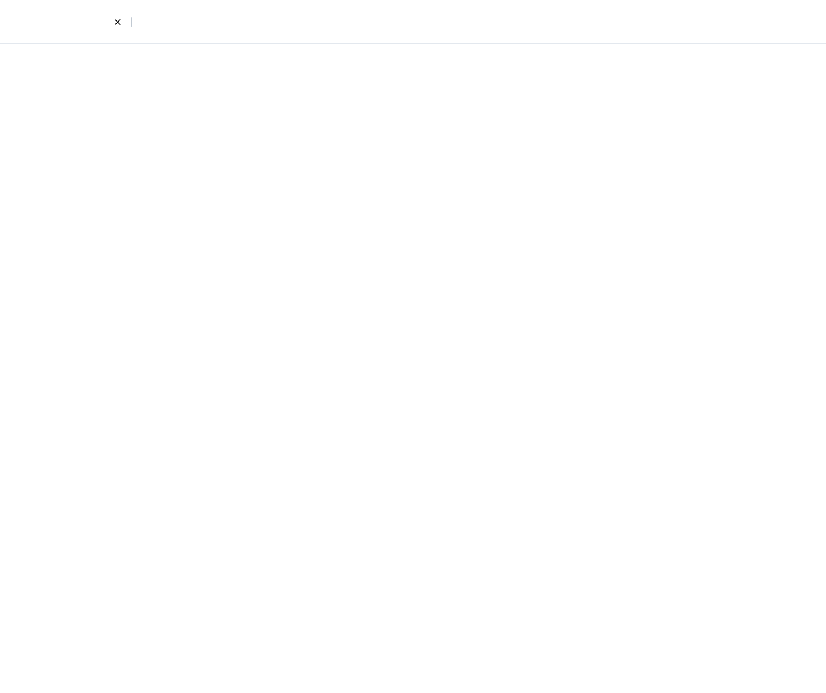
select select "first_last"
select select "email_phone"
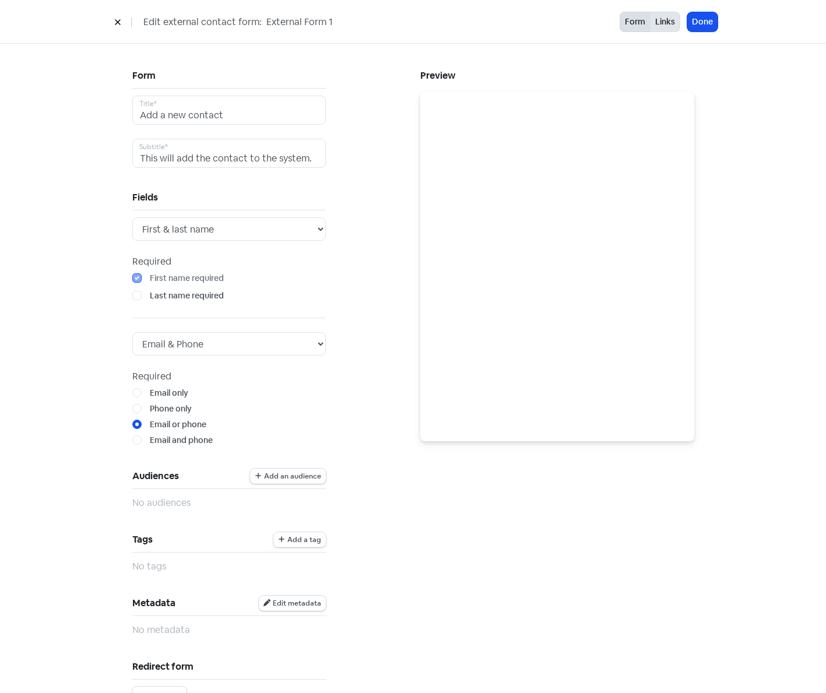
click at [664, 26] on button "Links" at bounding box center [665, 22] width 30 height 20
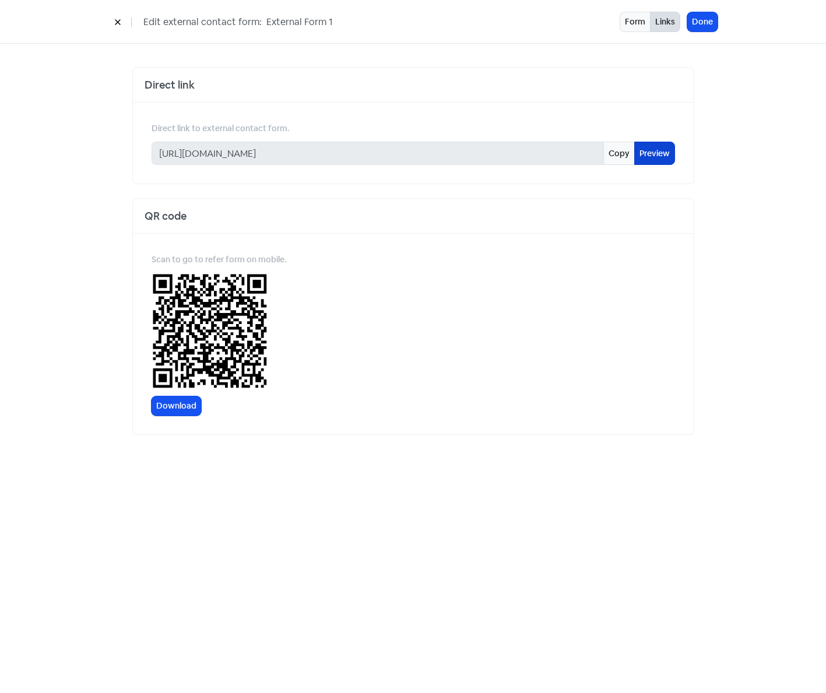
click at [654, 156] on link "Preview" at bounding box center [654, 153] width 41 height 23
click at [118, 20] on icon at bounding box center [117, 22] width 7 height 7
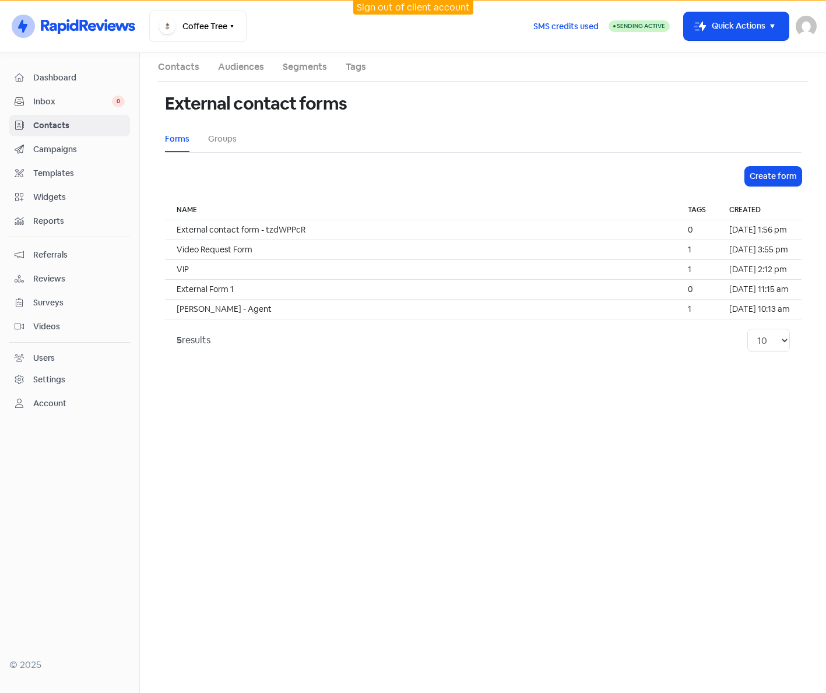
click at [59, 153] on span "Campaigns" at bounding box center [79, 149] width 92 height 12
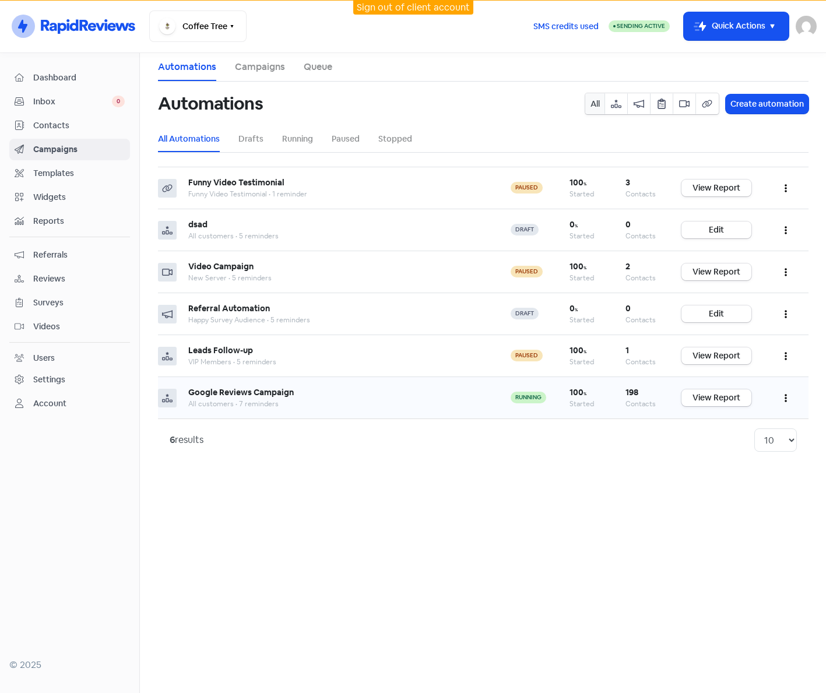
click at [785, 401] on icon "button" at bounding box center [786, 398] width 2 height 9
click at [731, 432] on button "Edit" at bounding box center [750, 427] width 92 height 23
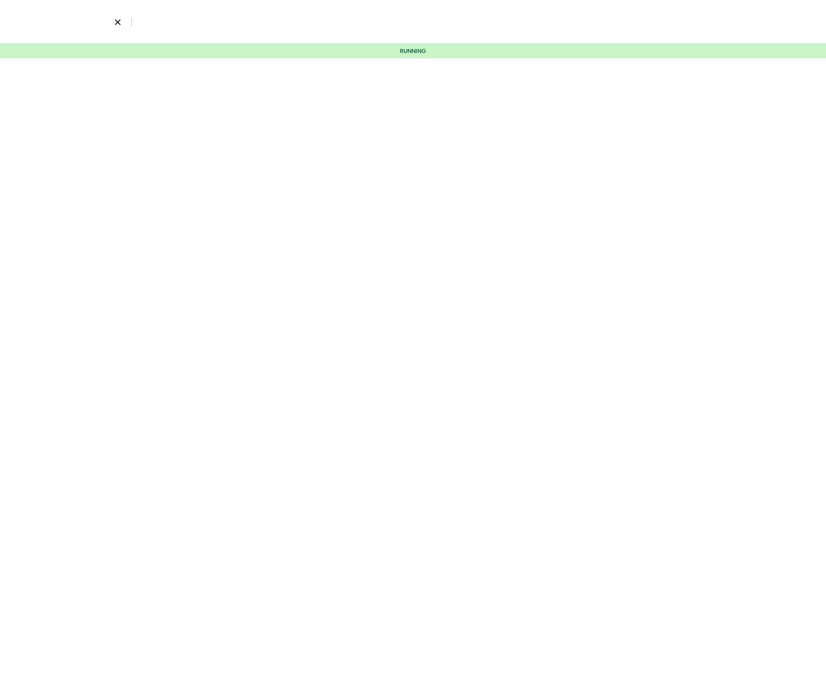
select select "959"
select select "3"
select select "9"
select select "10"
select select "11"
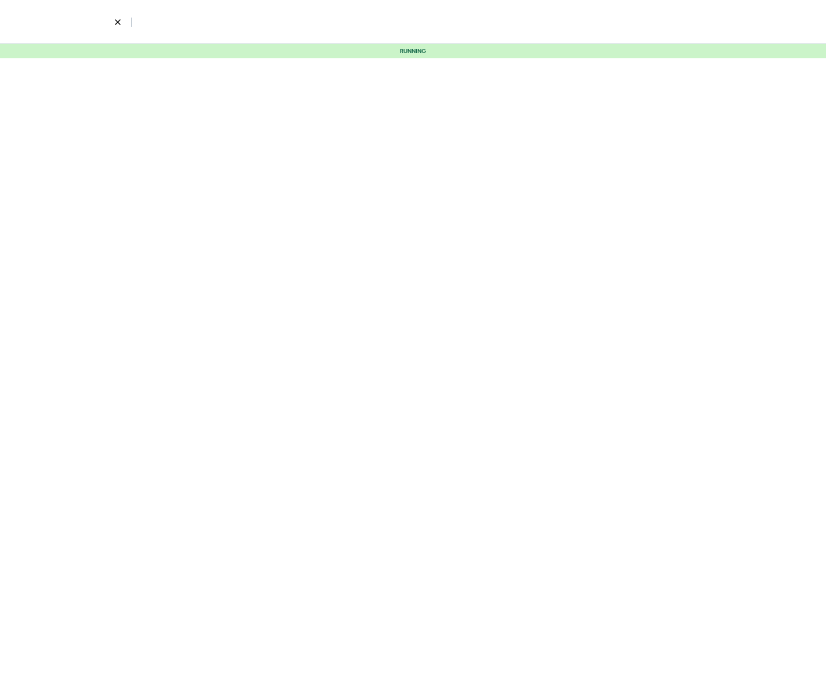
select select "12"
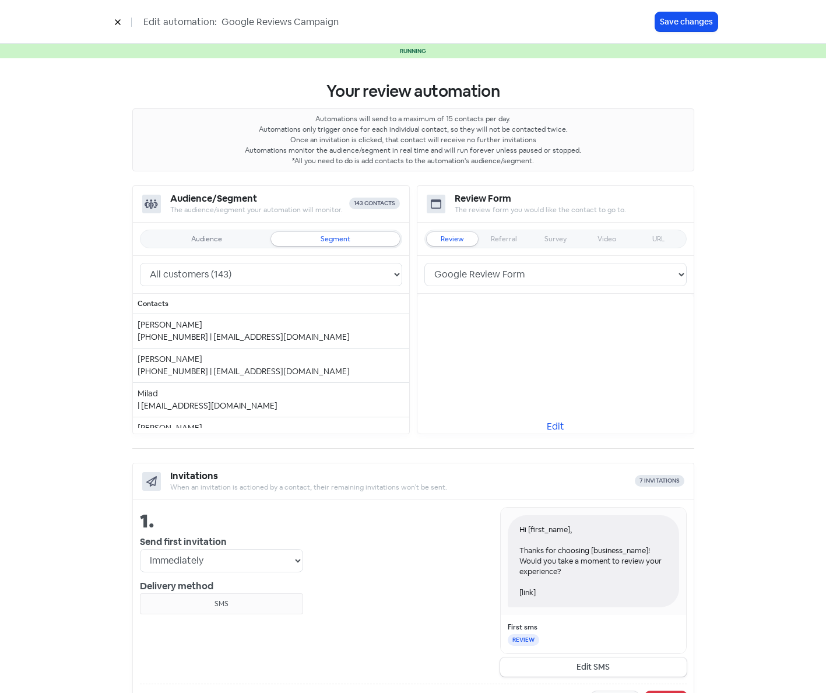
click at [116, 20] on icon at bounding box center [117, 22] width 5 height 5
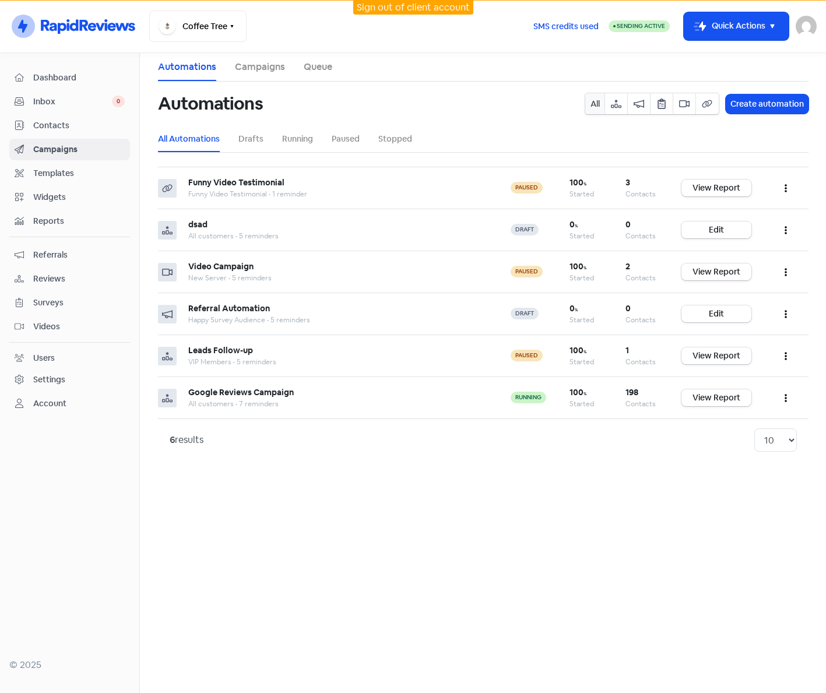
click at [44, 376] on div "Settings" at bounding box center [49, 380] width 32 height 12
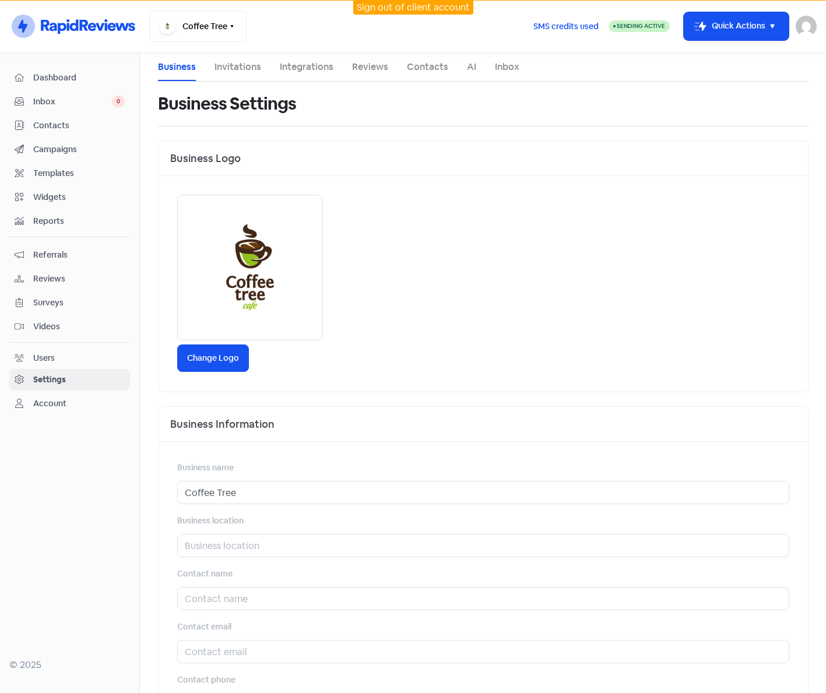
click at [241, 66] on link "Invitations" at bounding box center [238, 67] width 47 height 14
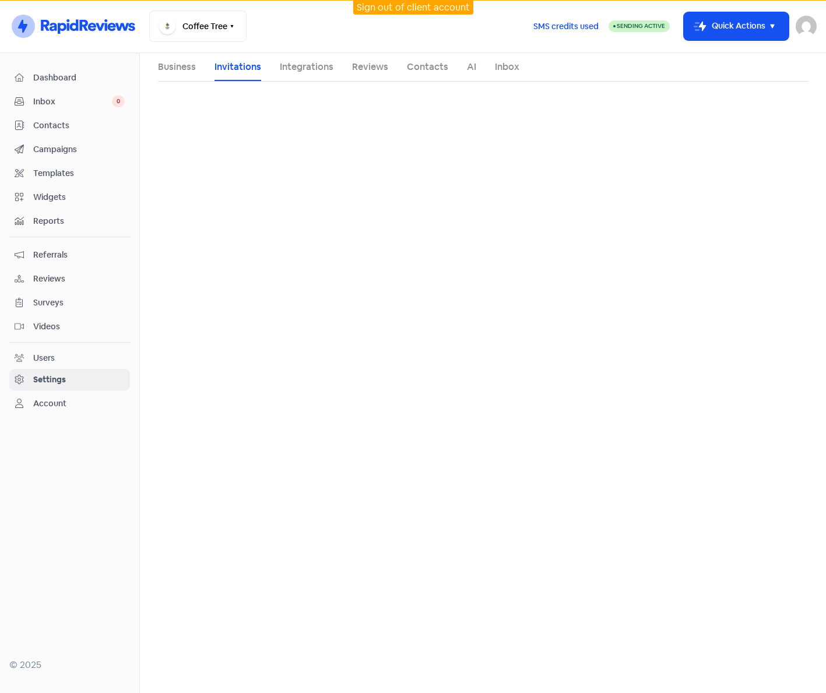
select select "[GEOGRAPHIC_DATA]/[GEOGRAPHIC_DATA]"
select select "AU"
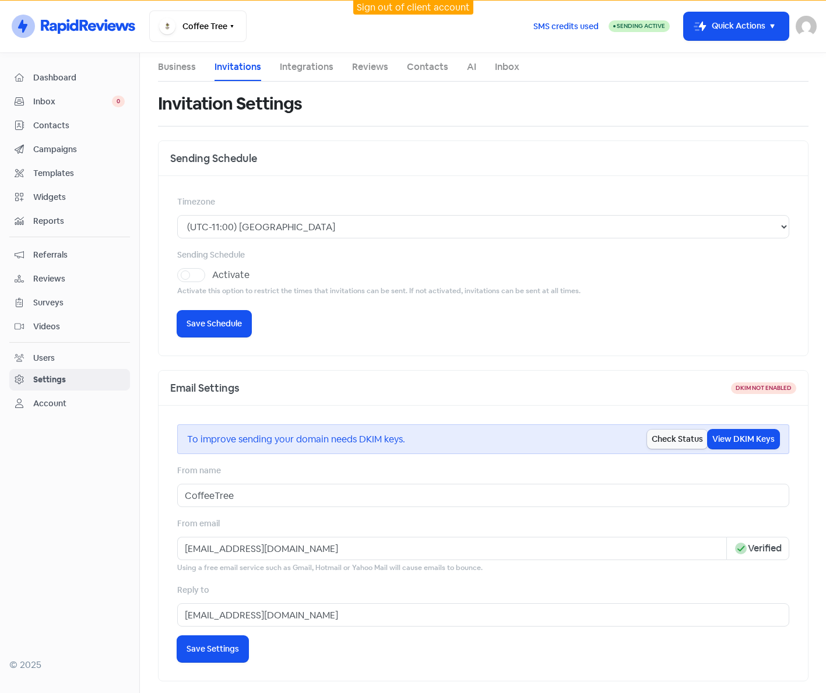
click at [57, 146] on span "Campaigns" at bounding box center [79, 149] width 92 height 12
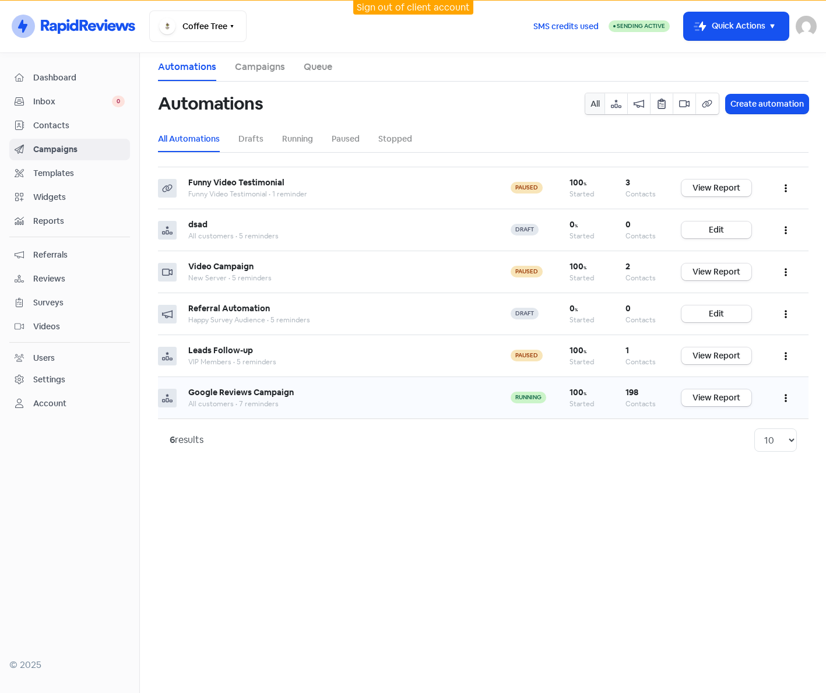
click at [787, 398] on button "button" at bounding box center [786, 397] width 22 height 27
click at [739, 425] on button "Edit" at bounding box center [750, 427] width 92 height 23
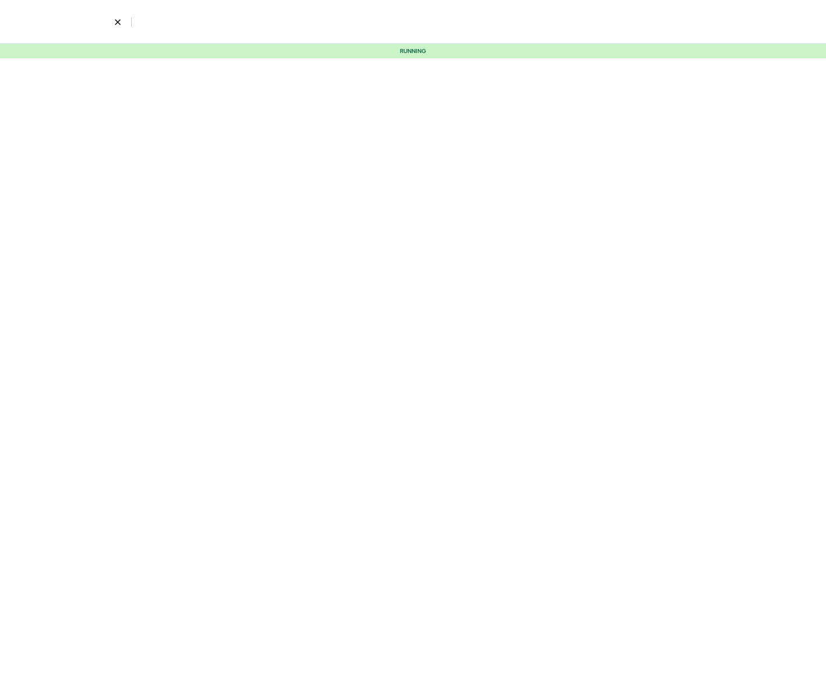
select select "959"
select select "3"
select select "9"
select select "10"
select select "11"
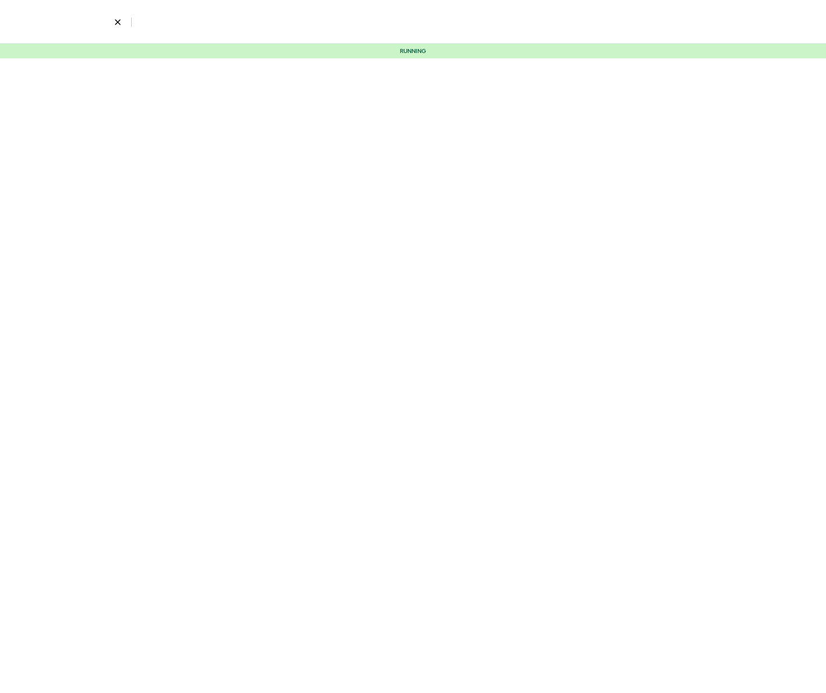
select select "12"
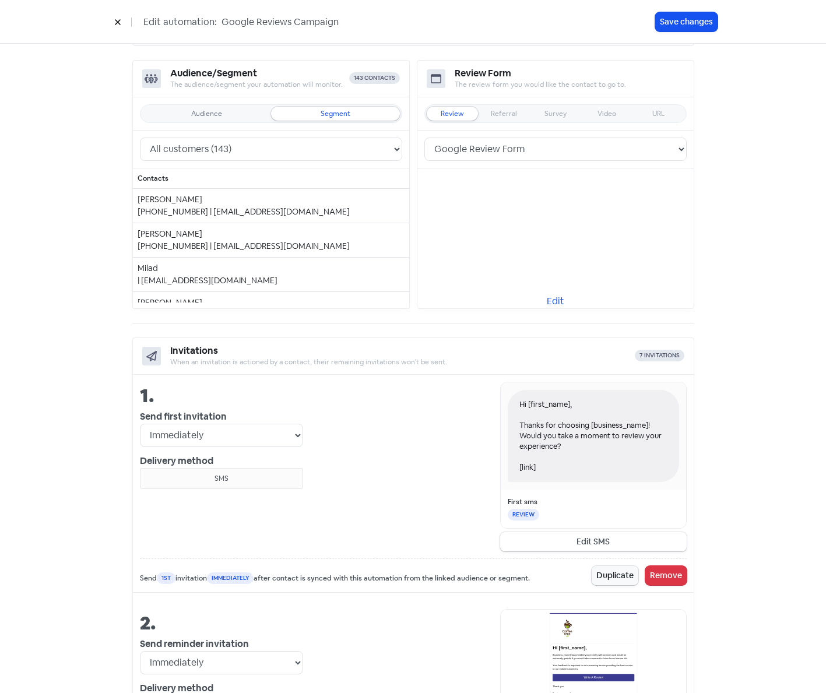
scroll to position [320, 0]
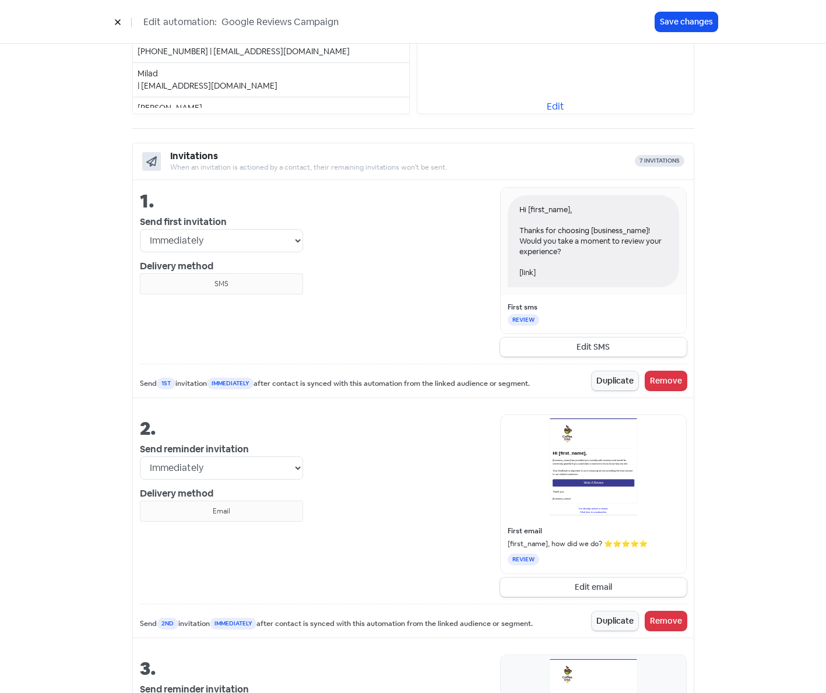
click at [557, 344] on button "Edit SMS" at bounding box center [593, 347] width 187 height 19
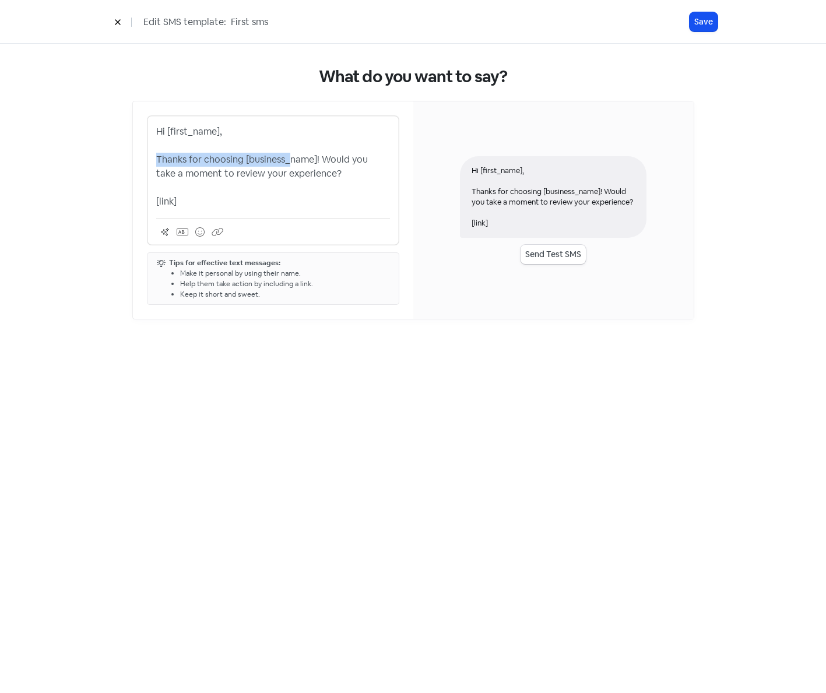
drag, startPoint x: 156, startPoint y: 157, endPoint x: 287, endPoint y: 162, distance: 131.3
click at [287, 162] on p "Hi [first_name], Thanks for choosing [business_name]! Would you take a moment t…" at bounding box center [273, 167] width 234 height 84
click at [313, 187] on p "Hi [first_name], Thanks for choosing [business_name]! Would you take a moment t…" at bounding box center [273, 167] width 234 height 84
click at [197, 187] on p "Hi [first_name], Thanks for choosing [business_name]! Would you take a moment t…" at bounding box center [273, 167] width 234 height 84
click at [215, 189] on p "Hi [first_name], Thanks for choosing [business_name]! Would you take a moment t…" at bounding box center [273, 167] width 234 height 84
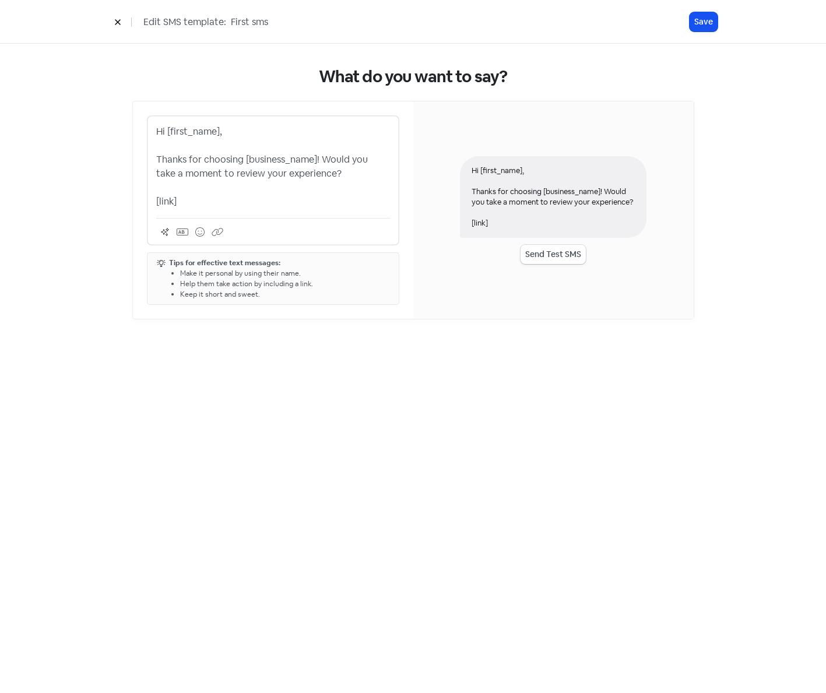
click at [111, 20] on button at bounding box center [117, 22] width 17 height 20
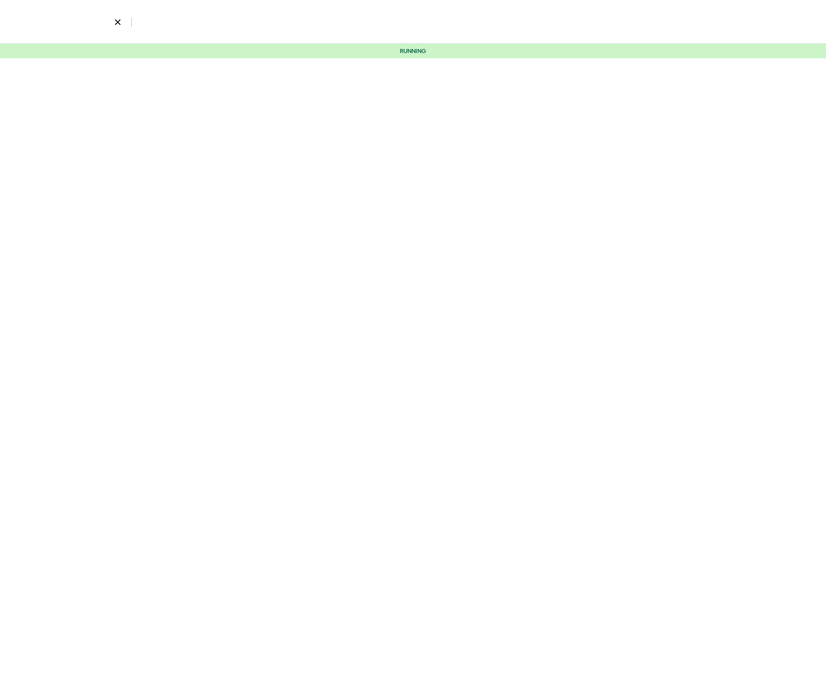
select select "959"
select select "3"
select select "9"
select select "10"
select select "11"
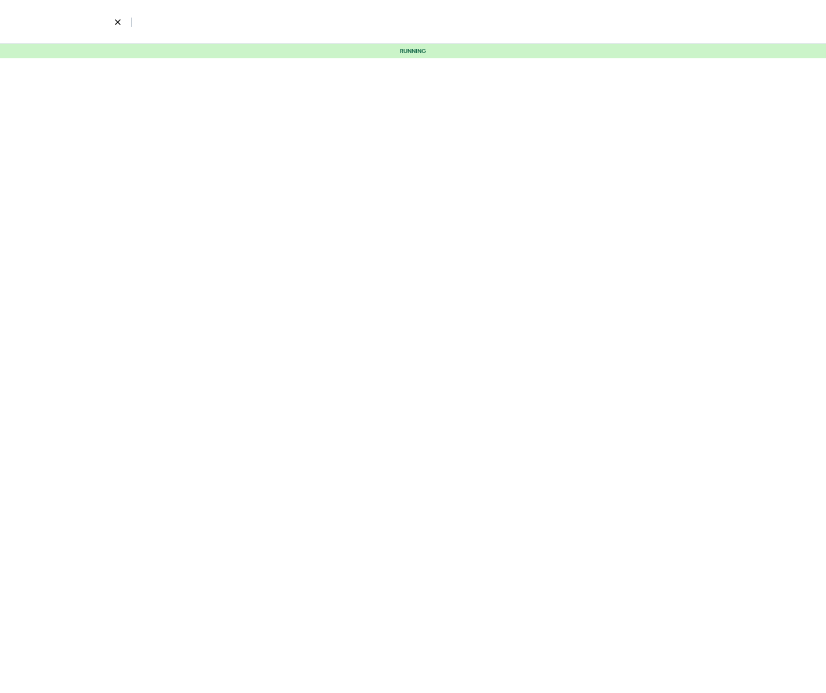
select select "12"
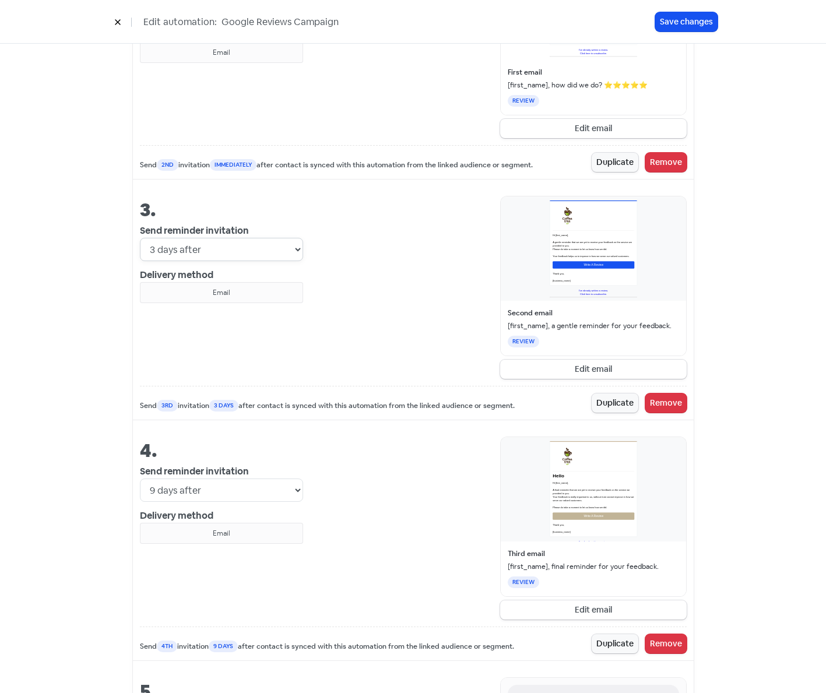
scroll to position [780, 0]
click at [291, 251] on select "Immediately 1 day after 2 days after 3 days after 4 days after 5 days after 6 d…" at bounding box center [221, 248] width 163 height 23
click at [140, 237] on select "Immediately 1 day after 2 days after 3 days after 4 days after 5 days after 6 d…" at bounding box center [221, 248] width 163 height 23
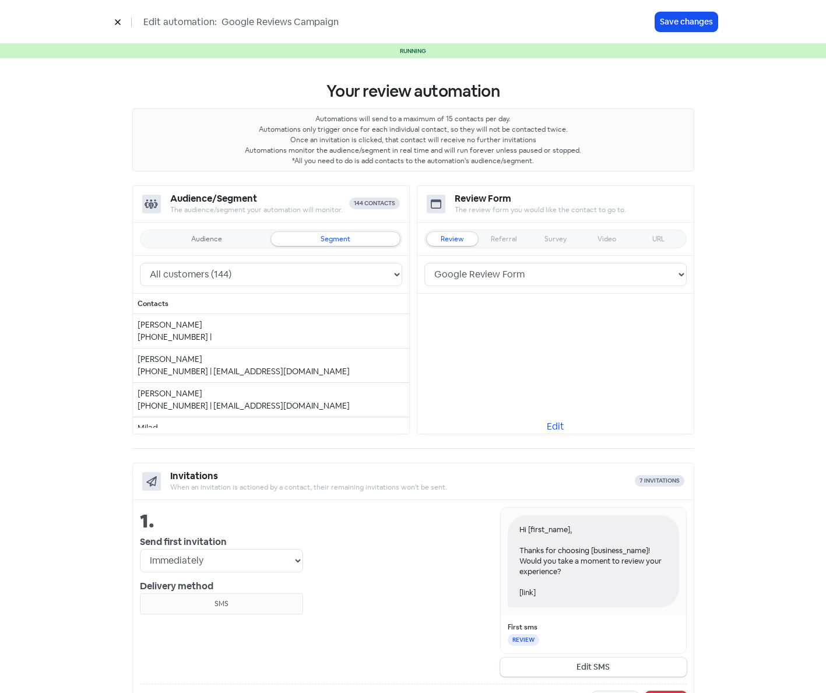
scroll to position [0, 0]
drag, startPoint x: 133, startPoint y: 325, endPoint x: 227, endPoint y: 341, distance: 95.3
click at [227, 341] on td "Aya [PHONE_NUMBER] |" at bounding box center [271, 331] width 276 height 34
drag, startPoint x: 227, startPoint y: 341, endPoint x: 139, endPoint y: 325, distance: 88.9
click at [139, 325] on div "[PERSON_NAME]" at bounding box center [271, 325] width 267 height 12
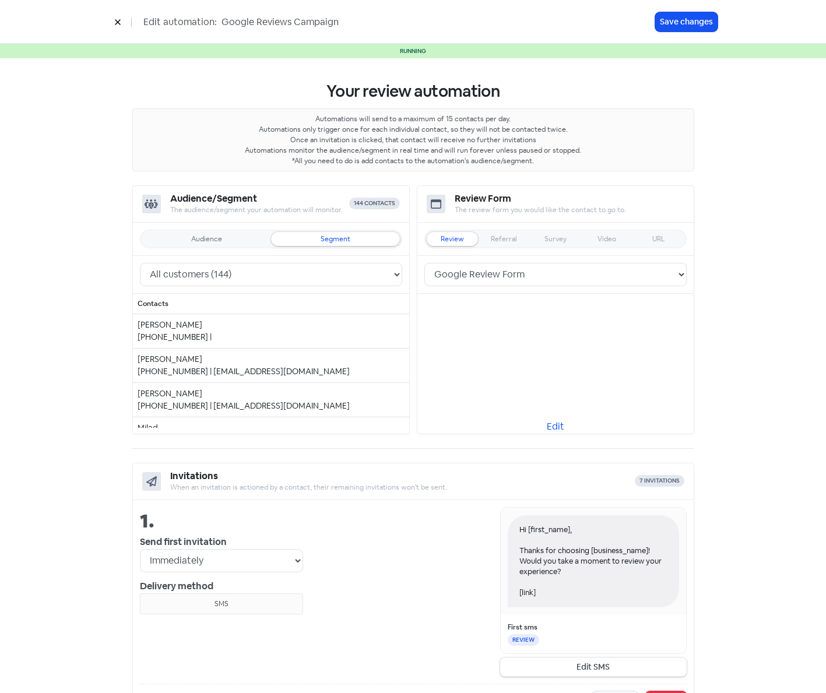
click at [115, 23] on icon at bounding box center [117, 22] width 7 height 7
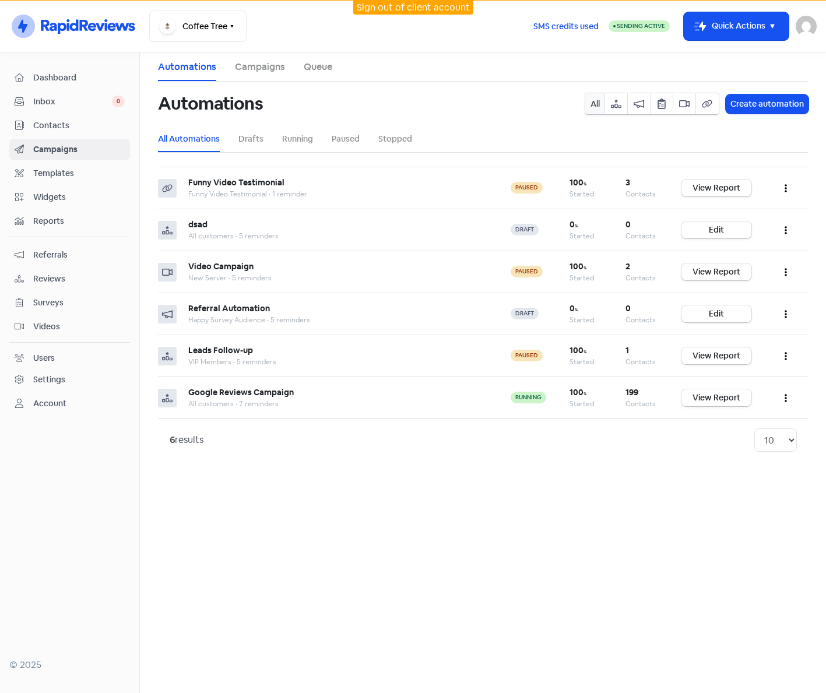
click at [627, 22] on span "Sending Active" at bounding box center [641, 26] width 48 height 8
select select "[GEOGRAPHIC_DATA]/[GEOGRAPHIC_DATA]"
select select "AU"
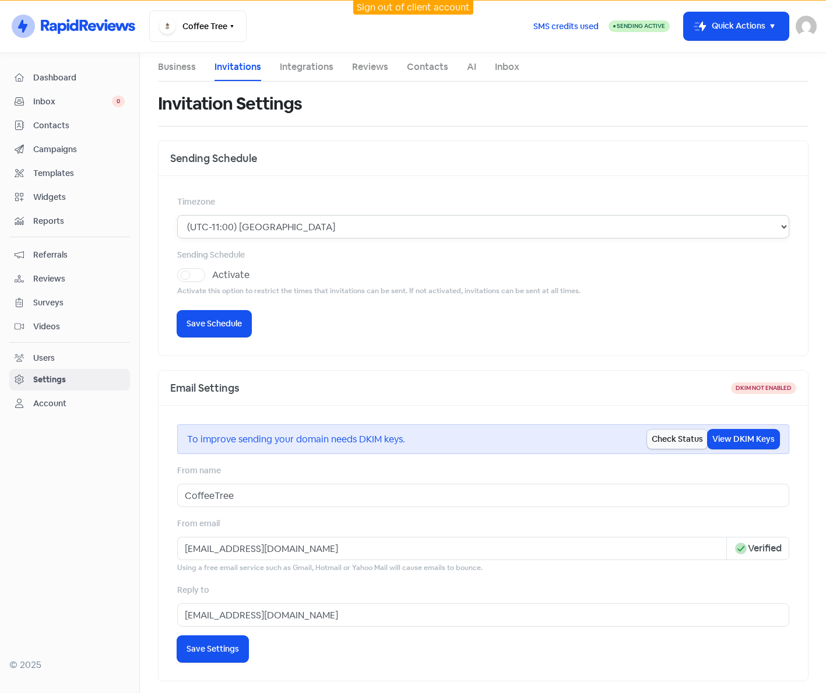
click at [247, 225] on select "(UTC-11:00) [GEOGRAPHIC_DATA] (UTC-11:00) [GEOGRAPHIC_DATA] (UTC-11:00) [GEOGRA…" at bounding box center [483, 226] width 612 height 23
select select "[GEOGRAPHIC_DATA]/[GEOGRAPHIC_DATA]"
click at [177, 215] on select "(UTC-11:00) [GEOGRAPHIC_DATA] (UTC-11:00) [GEOGRAPHIC_DATA] (UTC-11:00) [GEOGRA…" at bounding box center [483, 226] width 612 height 23
click at [212, 269] on label "Activate" at bounding box center [230, 275] width 37 height 14
click at [212, 269] on input "Activate" at bounding box center [216, 272] width 8 height 8
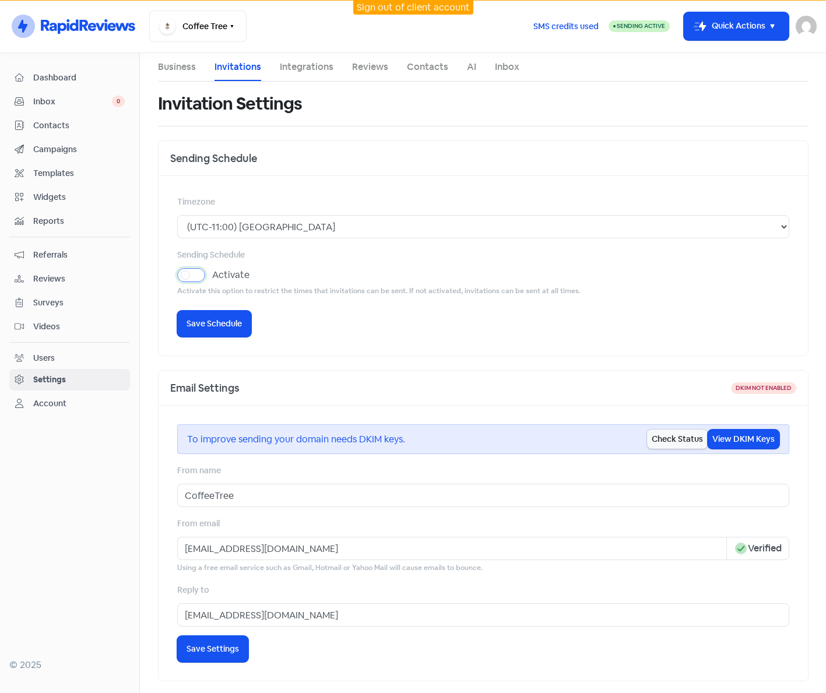
checkbox input "true"
select select "09:00:00"
select select "17:30:00"
select select "09:00:00"
select select "17:30:00"
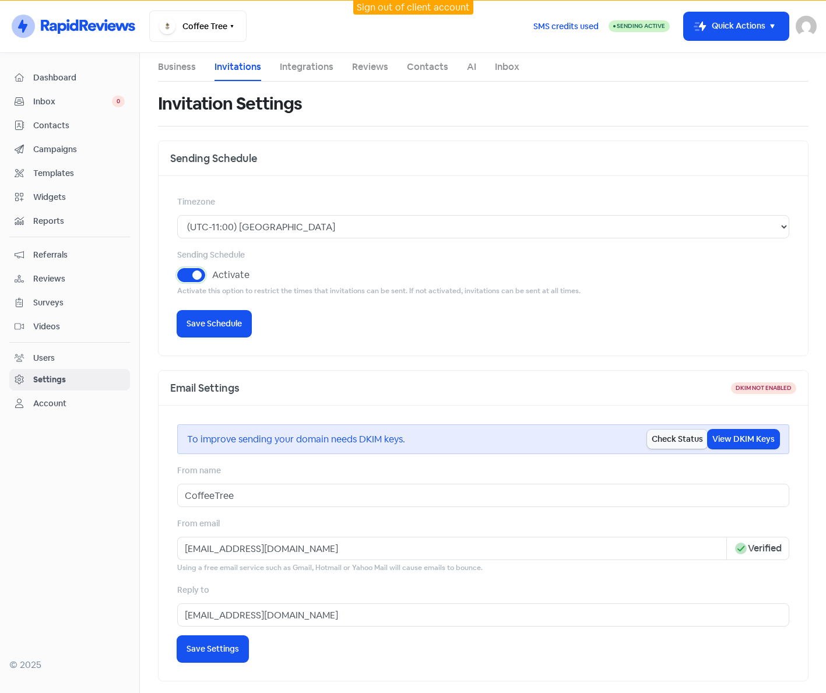
select select "09:00:00"
select select "17:30:00"
select select "09:00:00"
select select "17:30:00"
select select "09:00:00"
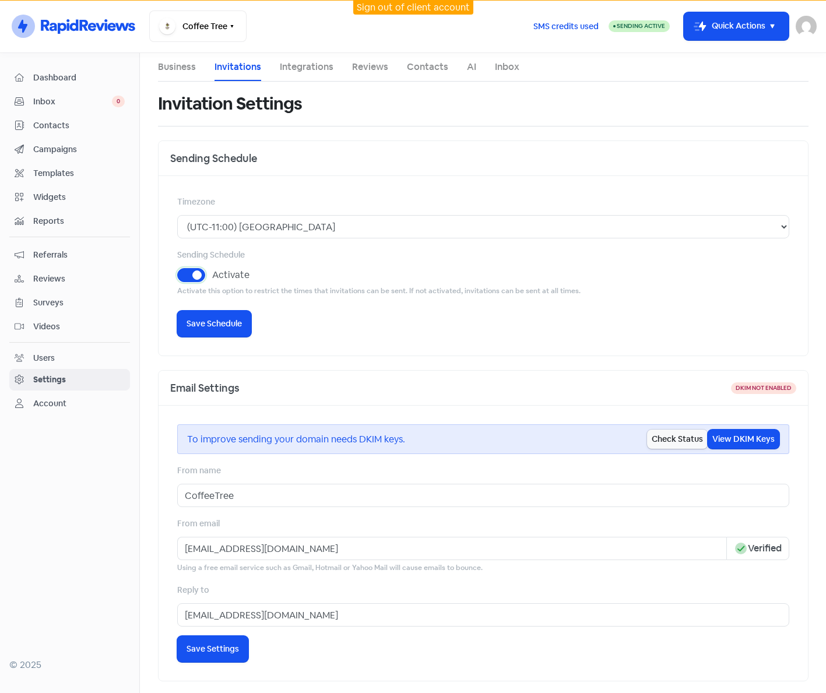
select select "16:00:00"
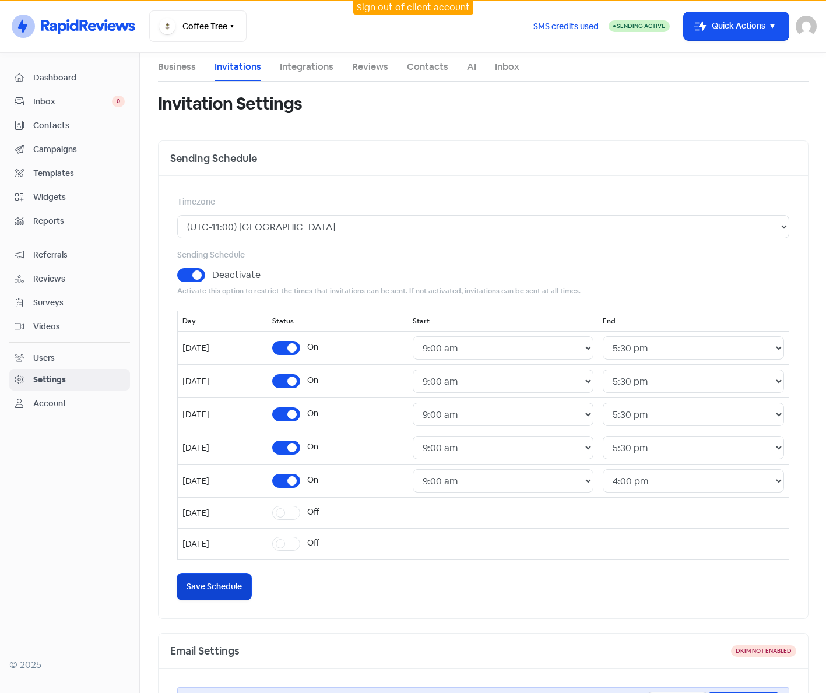
click at [208, 584] on span "Save Schedule" at bounding box center [214, 587] width 55 height 12
click at [461, 265] on div "Sending Schedule Deactivate Activate this option to restrict the times that inv…" at bounding box center [483, 272] width 612 height 49
click at [33, 71] on div "Dashboard" at bounding box center [70, 77] width 110 height 13
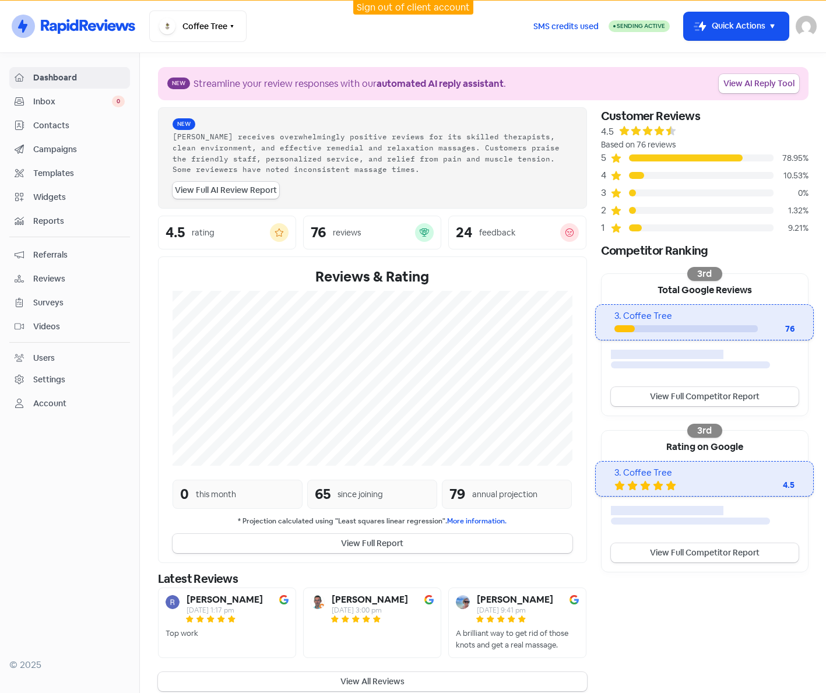
click at [58, 374] on div "Settings" at bounding box center [49, 380] width 32 height 12
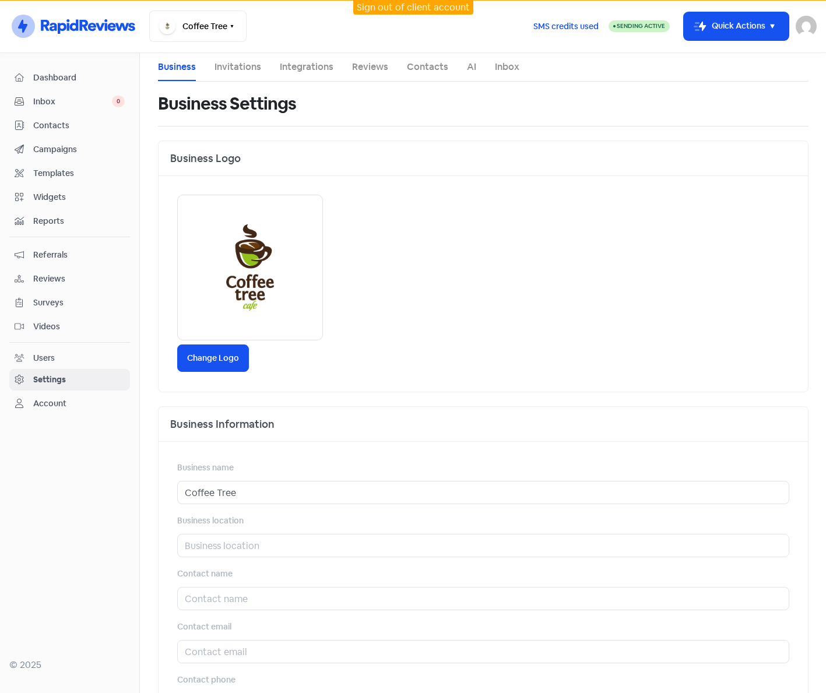
click at [261, 75] on ul "Business Invitations Integrations Reviews Contacts AI Inbox" at bounding box center [483, 67] width 651 height 29
click at [244, 65] on link "Invitations" at bounding box center [238, 67] width 47 height 14
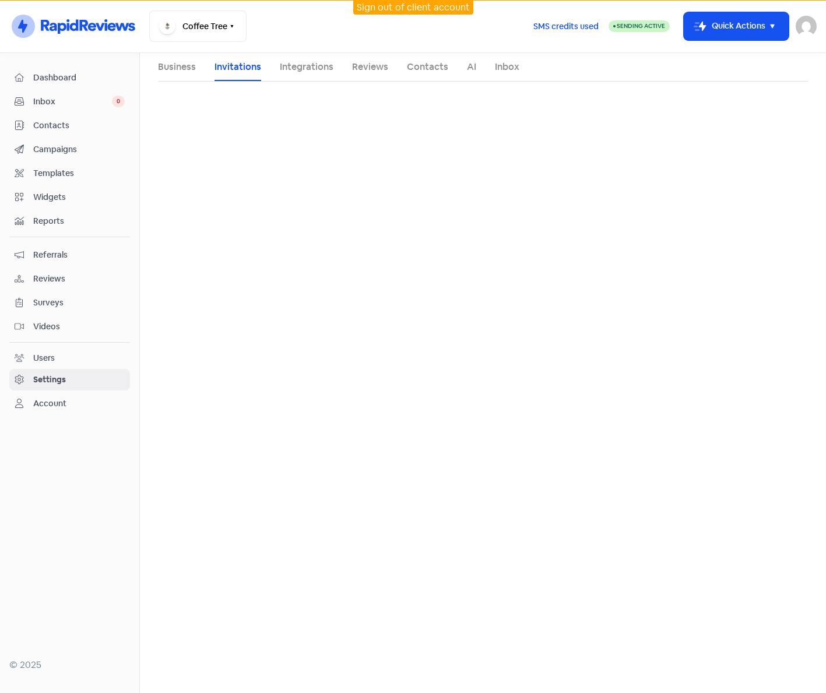
select select "[GEOGRAPHIC_DATA]/[GEOGRAPHIC_DATA]"
select select "09:00:00"
select select "17:30:00"
select select "09:00:00"
select select "17:30:00"
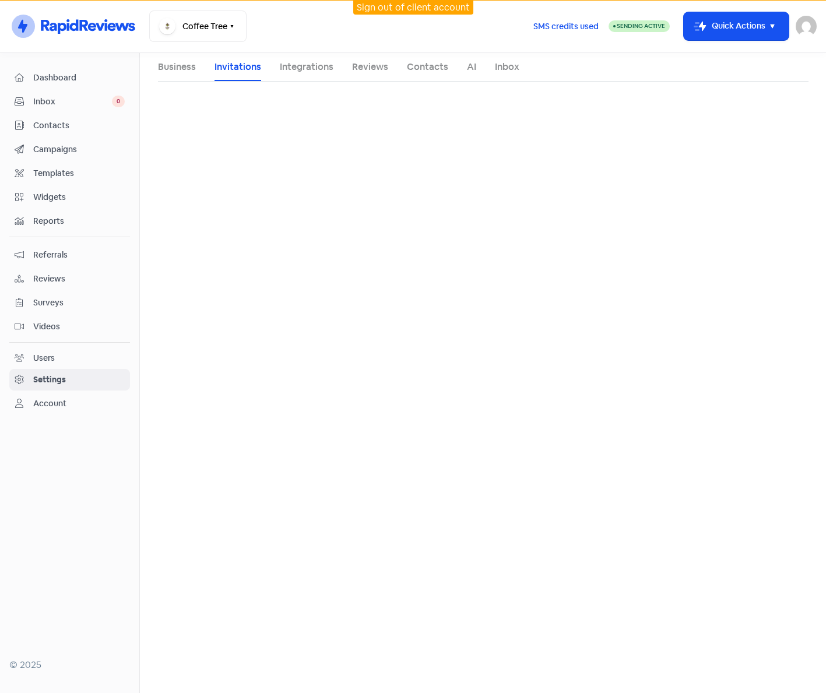
select select "09:00:00"
select select "17:30:00"
select select "09:00:00"
select select "17:30:00"
select select "09:00:00"
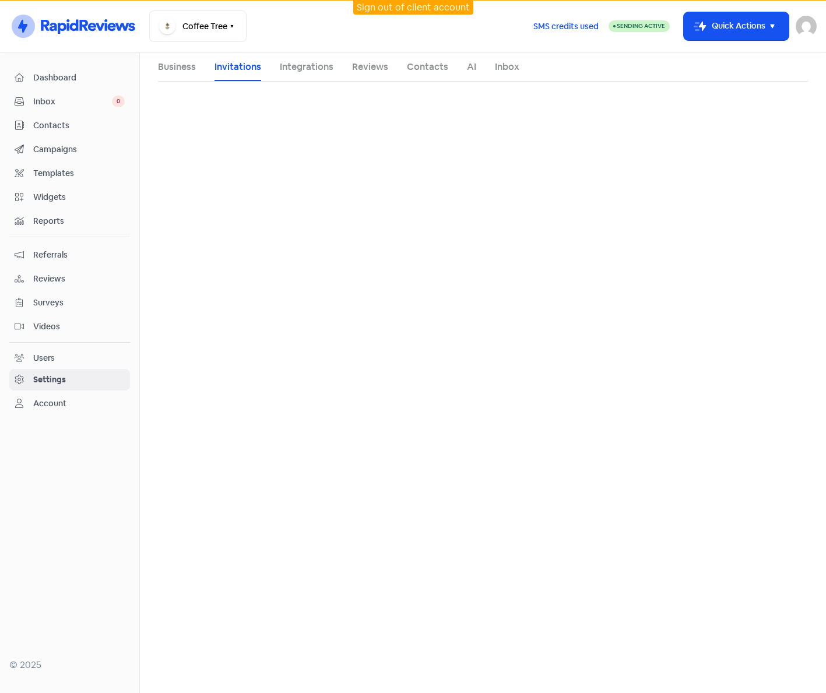
select select "16:00:00"
select select "AU"
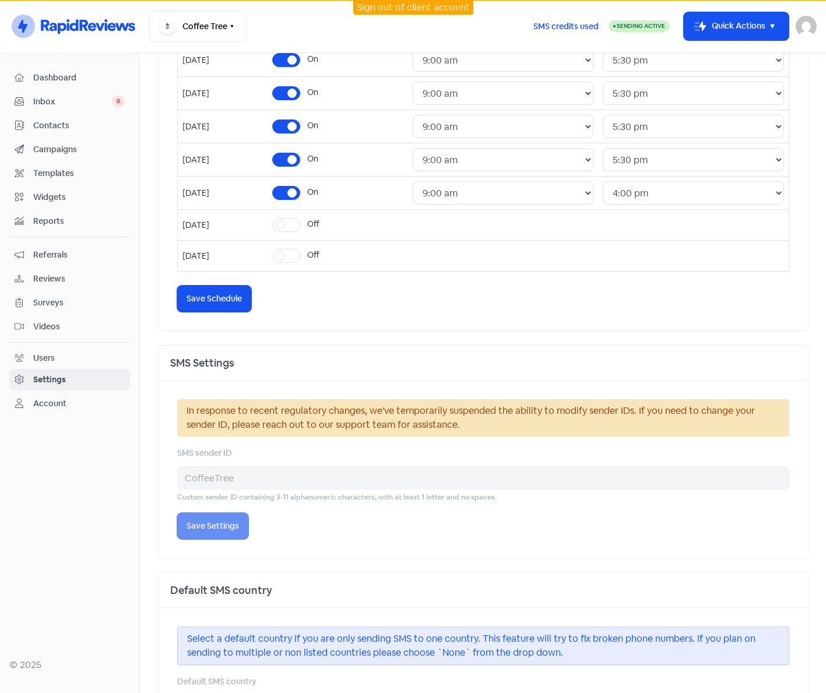
scroll to position [382, 0]
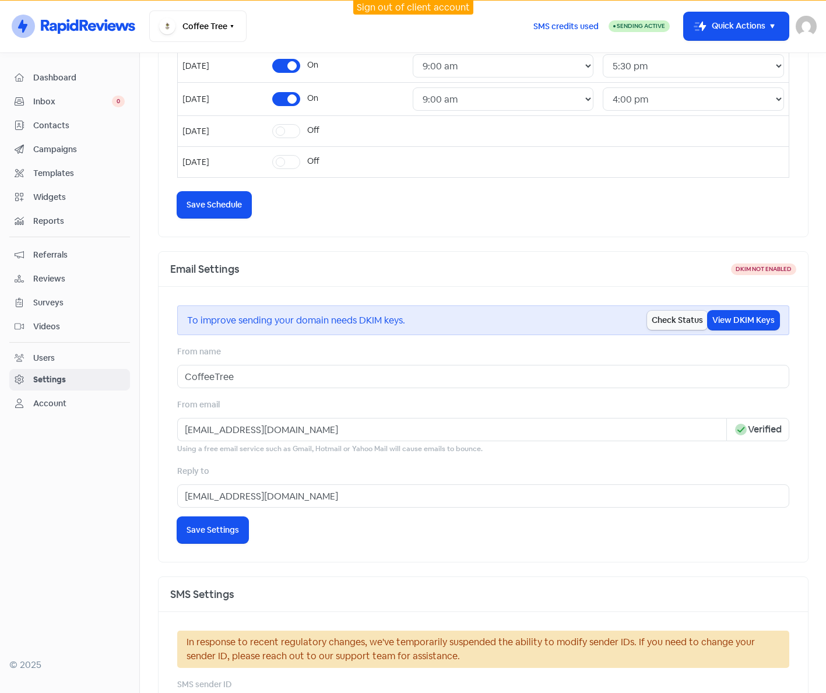
click at [448, 220] on div "Timezone (UTC-11:00) [GEOGRAPHIC_DATA] (UTC-11:00) [GEOGRAPHIC_DATA] (UTC-11:00…" at bounding box center [484, 15] width 650 height 443
click at [151, 252] on div "Business Invitations Integrations Reviews Contacts AI Inbox Invitation Settings…" at bounding box center [483, 338] width 665 height 1334
click at [42, 279] on span "Reviews" at bounding box center [79, 279] width 92 height 12
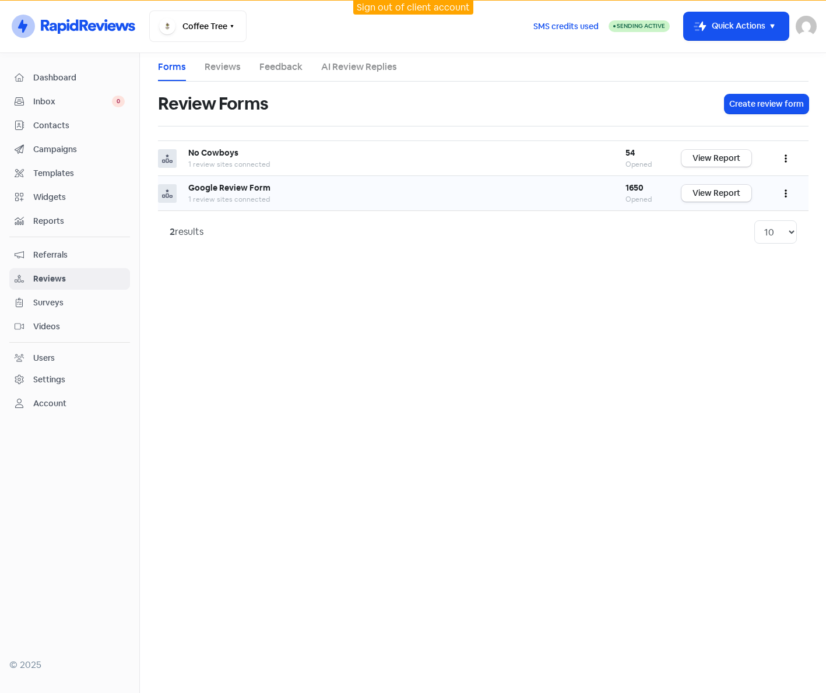
click at [783, 191] on button "button" at bounding box center [786, 193] width 22 height 27
click at [720, 243] on link "Edit" at bounding box center [748, 245] width 98 height 23
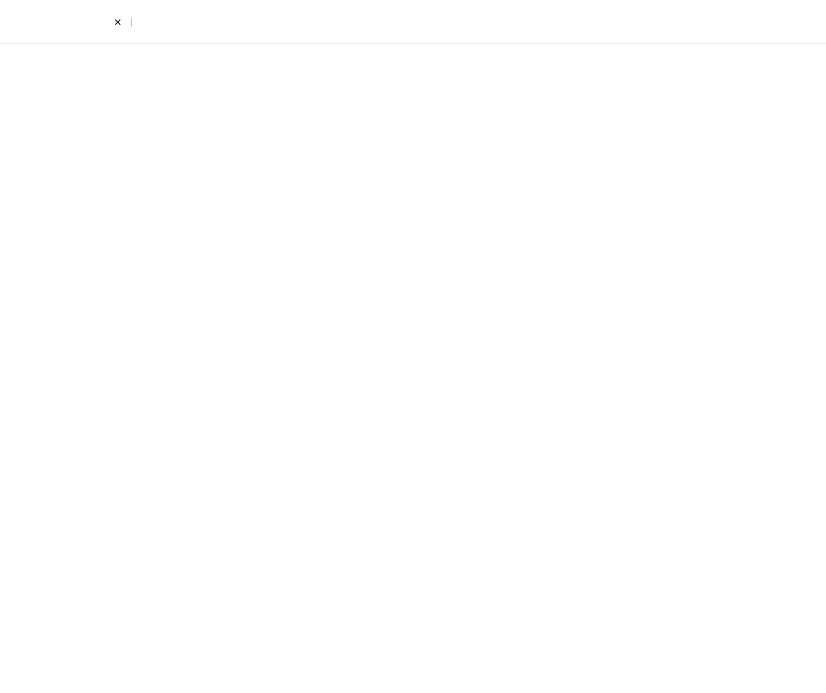
select select "3"
select select "4"
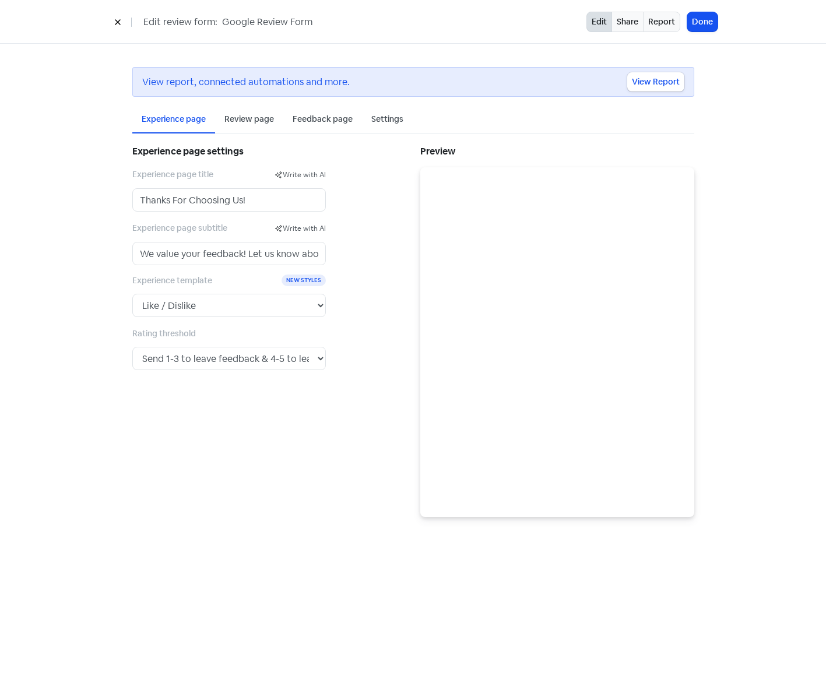
click at [249, 118] on div "Review page" at bounding box center [250, 119] width 50 height 12
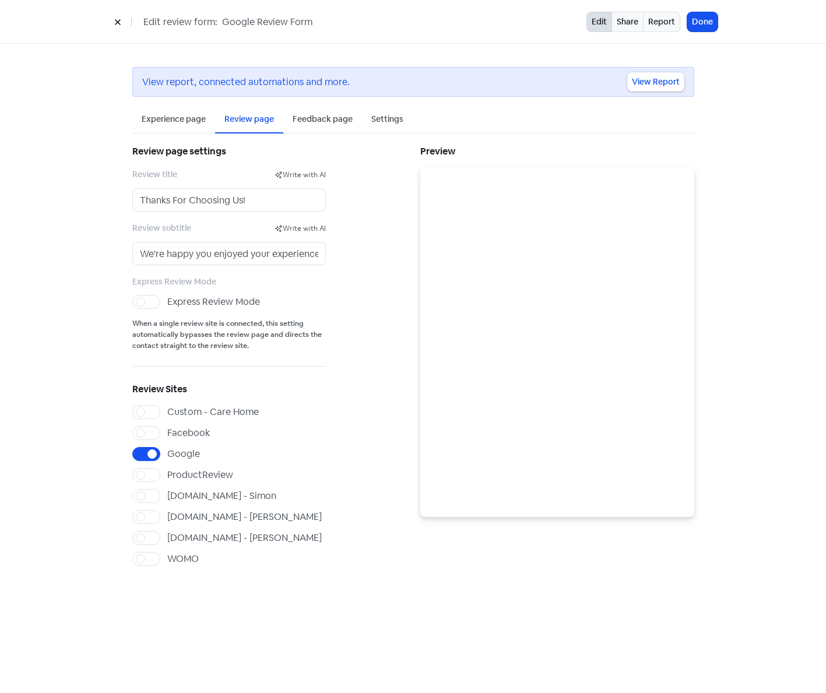
click at [184, 115] on div "Experience page" at bounding box center [174, 119] width 64 height 12
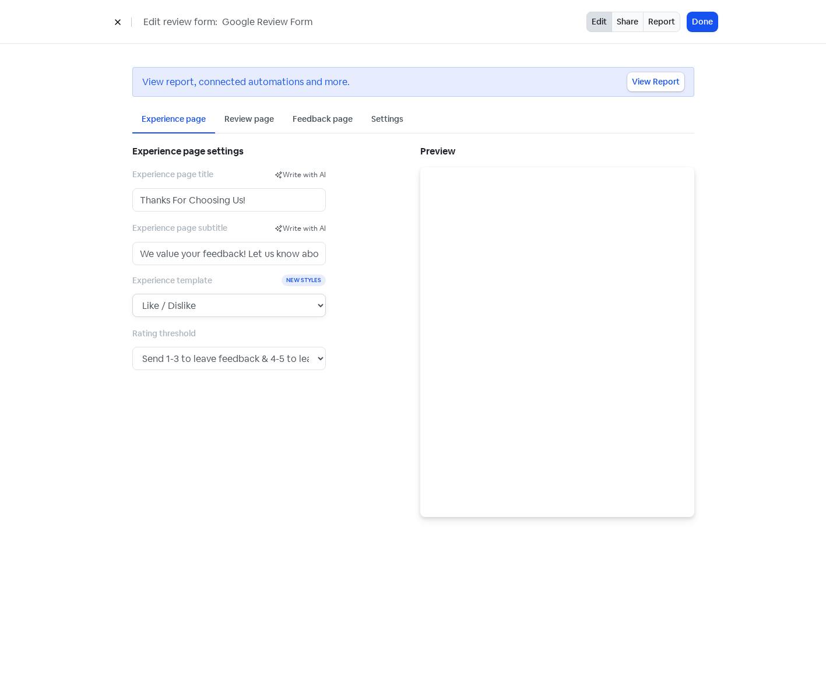
click at [231, 301] on select "5 Stars 5 Faces Like / Dislike 5 Numbers 5 Fancy Stars 5 Fancy Faces with Bar 5…" at bounding box center [229, 305] width 194 height 23
click at [132, 294] on select "5 Stars 5 Faces Like / Dislike 5 Numbers 5 Fancy Stars 5 Fancy Faces with Bar 5…" at bounding box center [229, 305] width 194 height 23
click at [226, 307] on select "5 Stars 5 Faces Like / Dislike 5 Numbers 5 Fancy Stars 5 Fancy Faces with Bar 5…" at bounding box center [229, 305] width 194 height 23
select select "8"
click at [132, 294] on select "5 Stars 5 Faces Like / Dislike 5 Numbers 5 Fancy Stars 5 Fancy Faces with Bar 5…" at bounding box center [229, 305] width 194 height 23
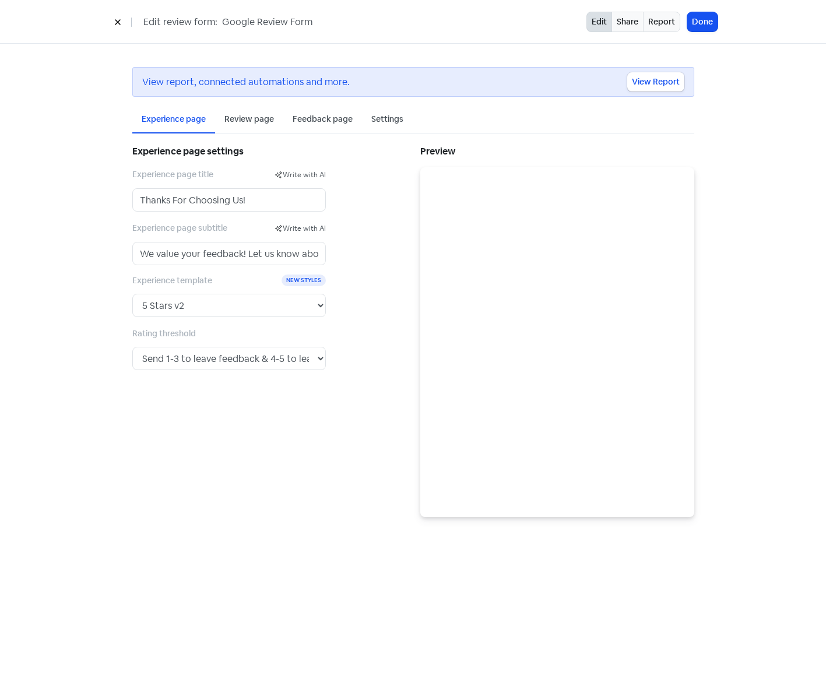
click at [247, 120] on div "Review page" at bounding box center [250, 119] width 50 height 12
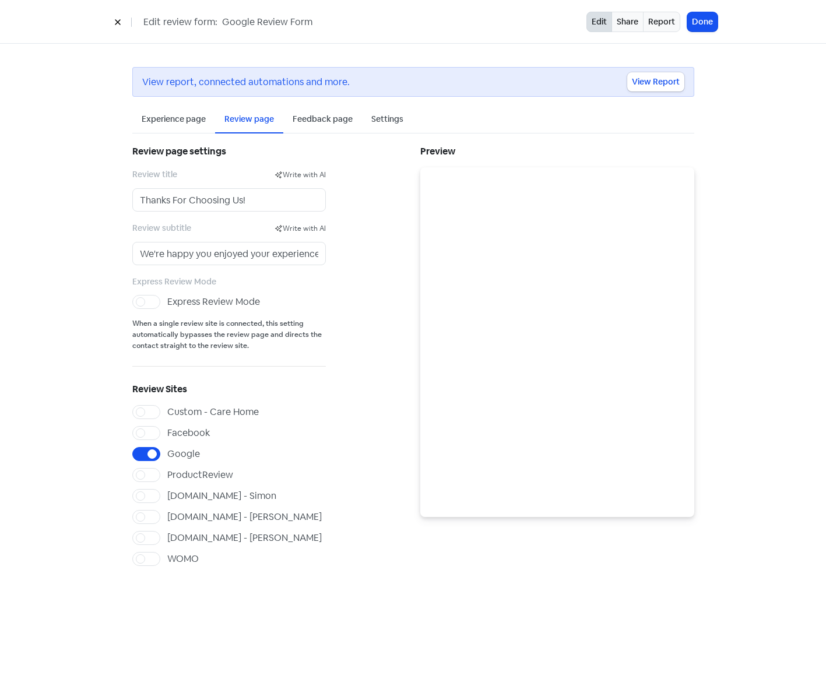
click at [326, 122] on div "Feedback page" at bounding box center [323, 119] width 60 height 12
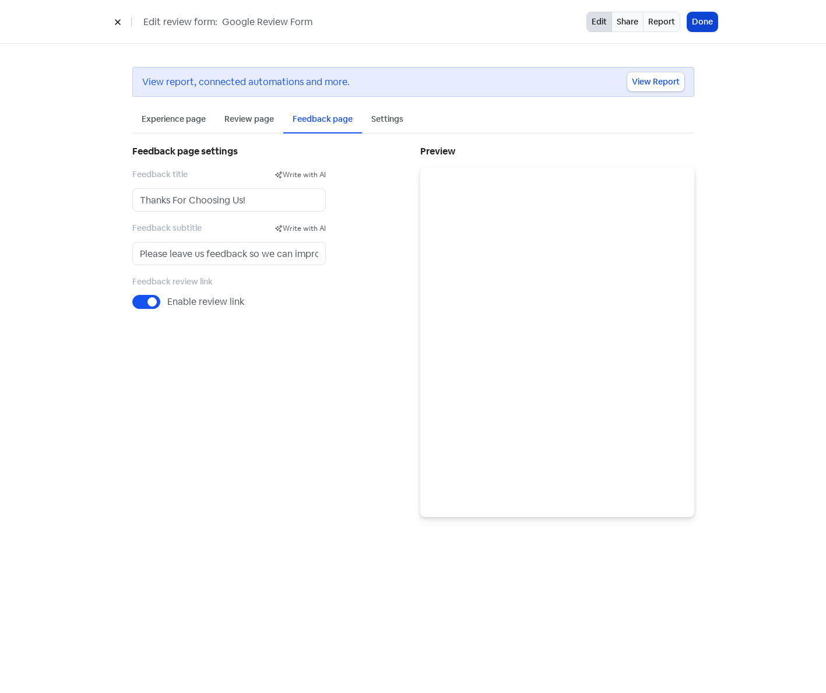
click at [702, 26] on button "Done" at bounding box center [703, 21] width 30 height 19
